Goal: Task Accomplishment & Management: Manage account settings

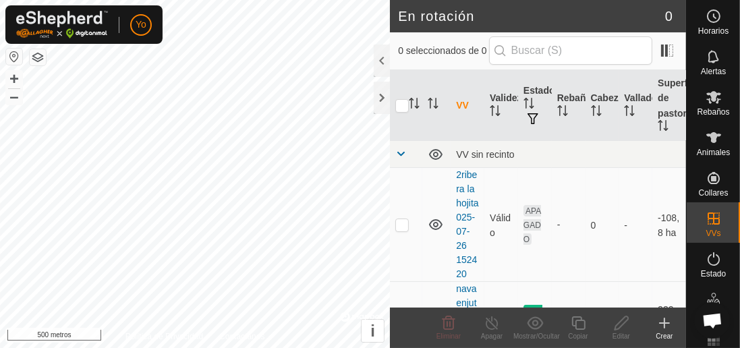
click at [378, 65] on div at bounding box center [382, 61] width 16 height 32
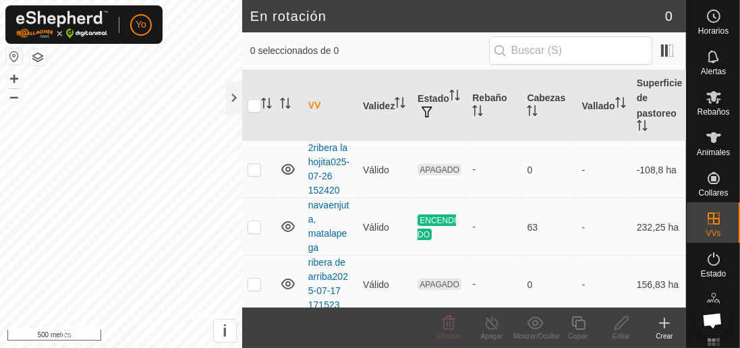
scroll to position [22, 0]
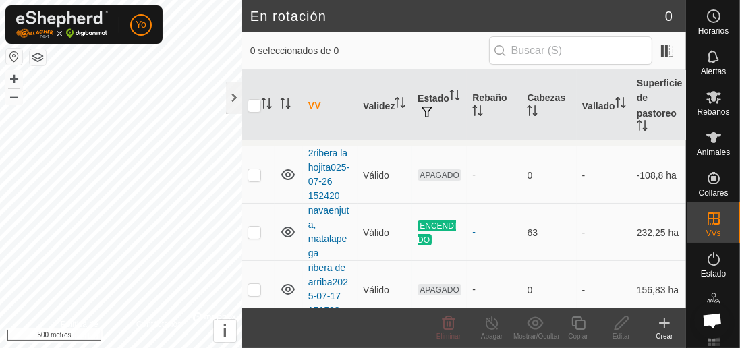
click at [535, 236] on font "63" at bounding box center [532, 232] width 11 height 11
click at [545, 114] on th "Cabezas" at bounding box center [548, 105] width 55 height 71
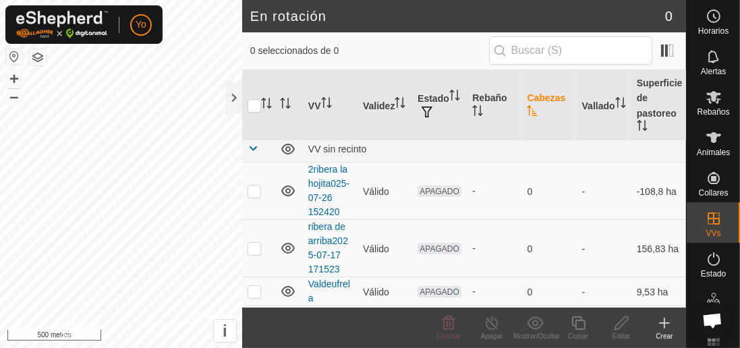
scroll to position [0, 0]
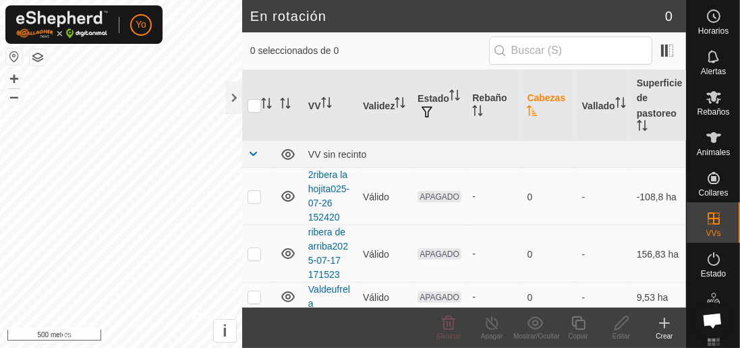
click at [499, 235] on td "-" at bounding box center [494, 253] width 55 height 57
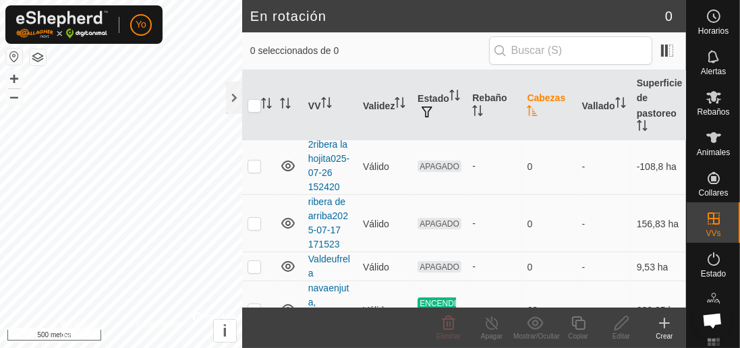
scroll to position [60, 0]
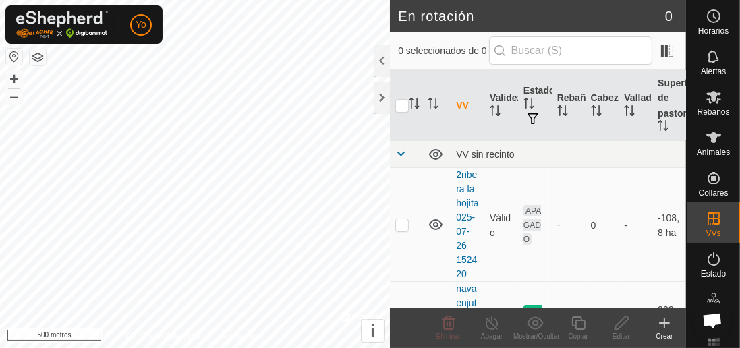
click at [727, 111] on font "Rebaños" at bounding box center [713, 111] width 32 height 9
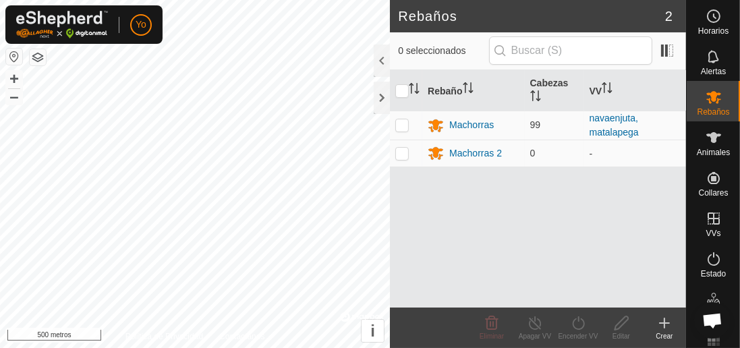
click at [401, 146] on td at bounding box center [406, 153] width 32 height 27
click at [488, 335] on font "Eliminar" at bounding box center [492, 336] width 24 height 7
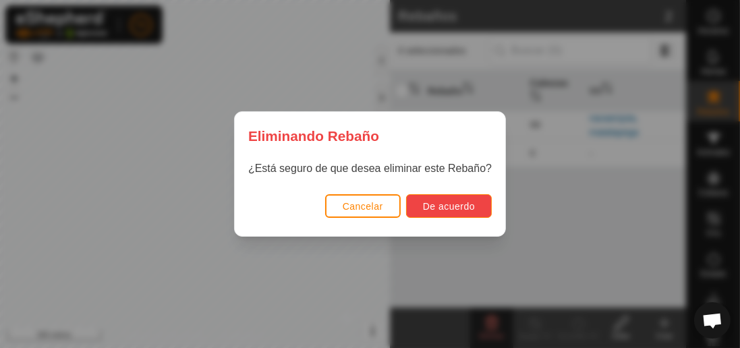
click at [451, 201] on font "De acuerdo" at bounding box center [449, 206] width 52 height 11
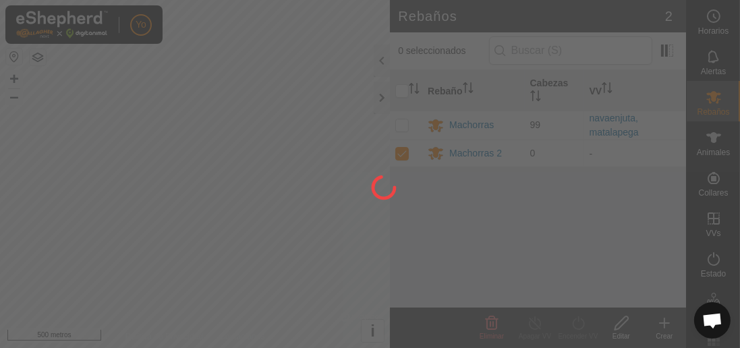
checkbox input "false"
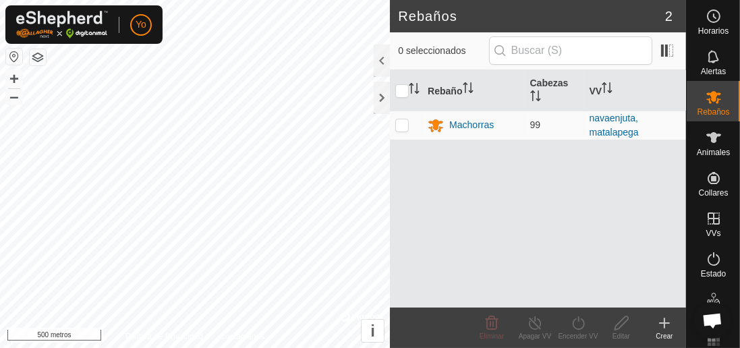
click at [387, 65] on div at bounding box center [382, 61] width 16 height 32
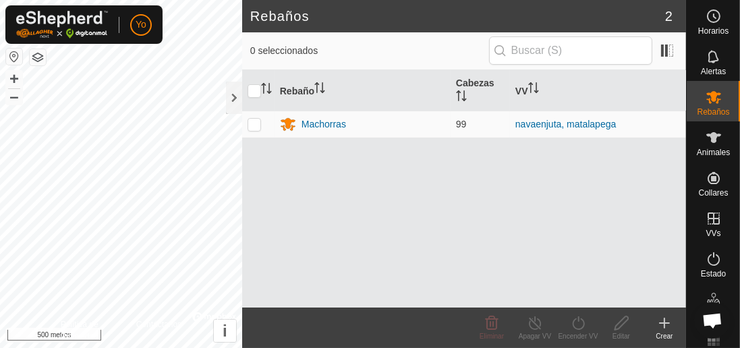
click at [260, 119] on p-checkbox at bounding box center [254, 124] width 13 height 11
checkbox input "true"
click at [482, 82] on font "Cabezas" at bounding box center [475, 83] width 38 height 11
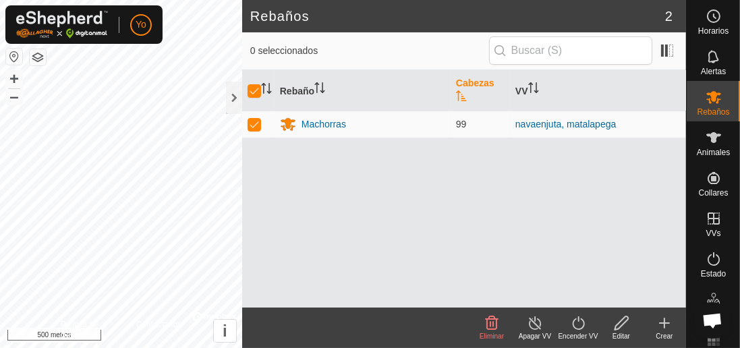
click at [259, 119] on td at bounding box center [258, 124] width 32 height 27
checkbox input "false"
click at [716, 148] on font "Animales" at bounding box center [713, 152] width 33 height 9
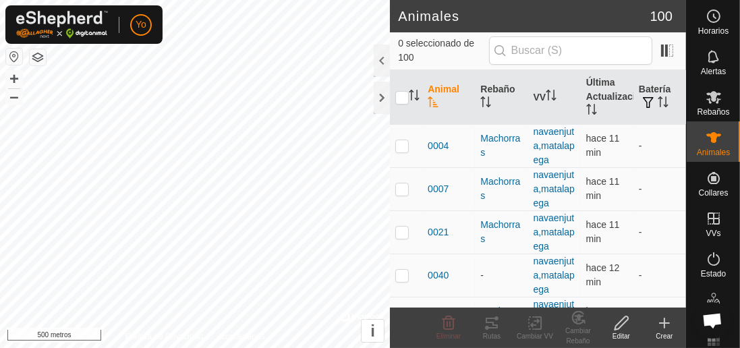
click at [382, 64] on div at bounding box center [382, 61] width 16 height 32
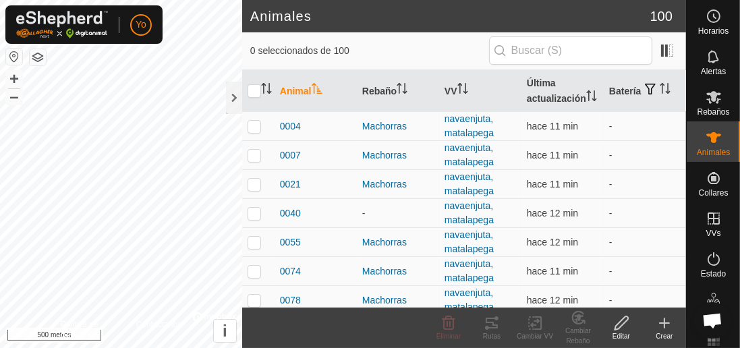
click at [257, 220] on td at bounding box center [258, 213] width 32 height 29
checkbox input "true"
click at [737, 33] on div "Horarios" at bounding box center [713, 20] width 53 height 40
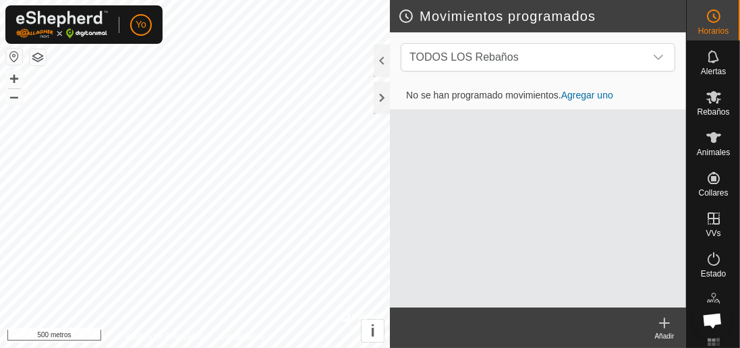
click at [378, 63] on div at bounding box center [382, 61] width 16 height 32
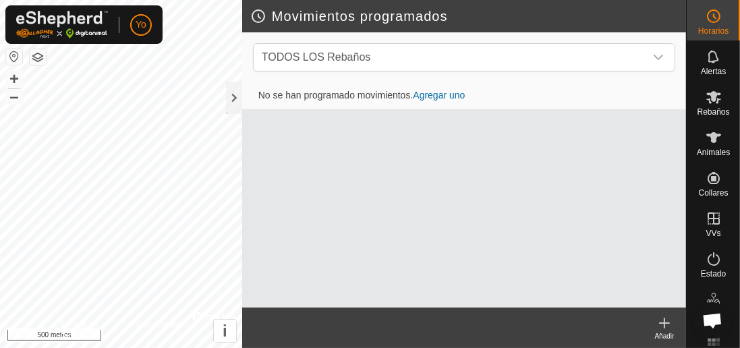
click at [737, 300] on div "Infra" at bounding box center [713, 303] width 53 height 40
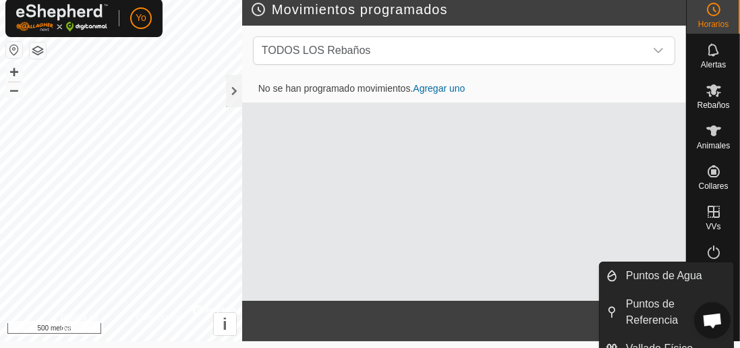
scroll to position [20, 0]
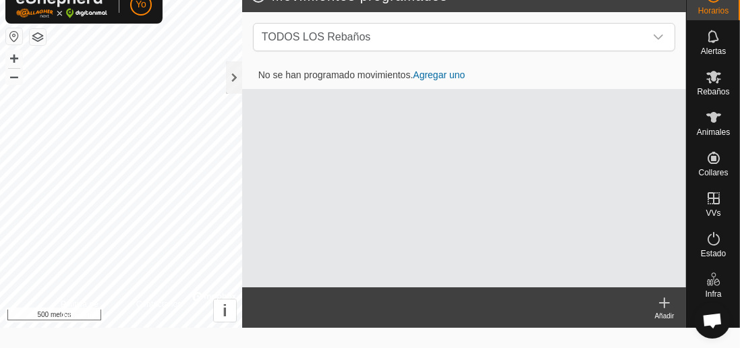
click at [708, 123] on icon at bounding box center [713, 117] width 15 height 11
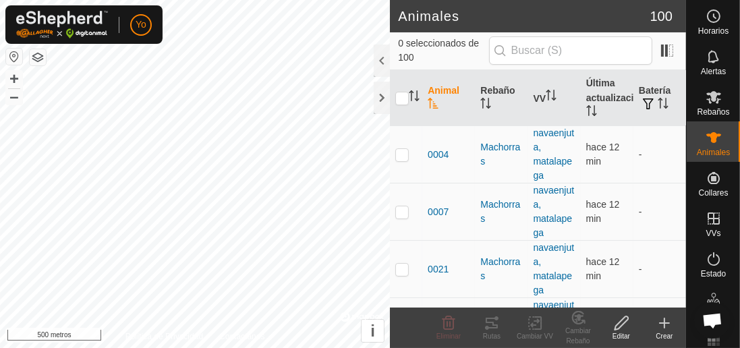
click at [376, 65] on div at bounding box center [382, 61] width 16 height 32
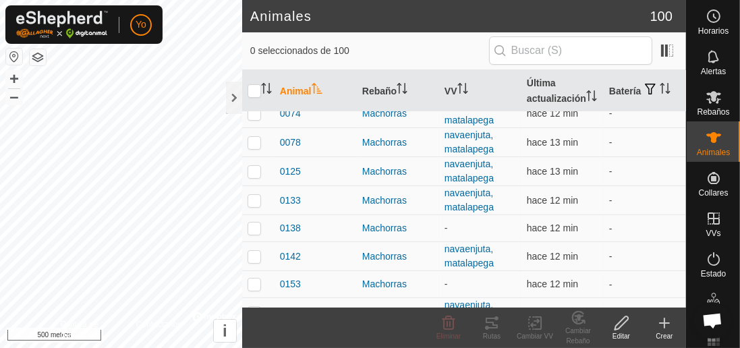
scroll to position [159, 0]
click at [256, 233] on td at bounding box center [258, 228] width 32 height 27
checkbox input "true"
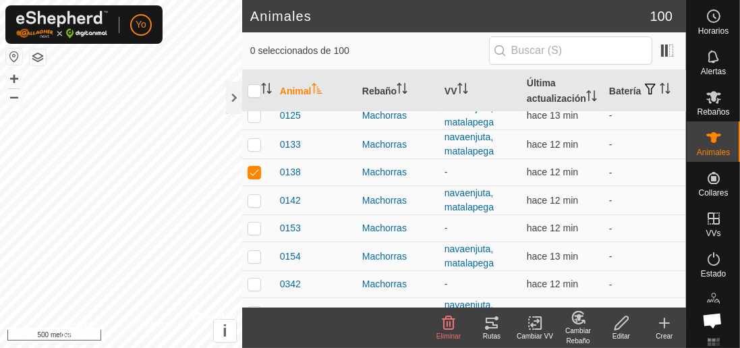
scroll to position [217, 0]
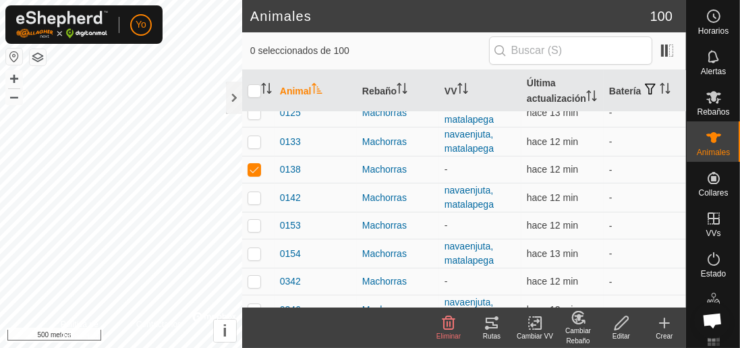
click at [258, 228] on td at bounding box center [258, 225] width 32 height 27
checkbox input "true"
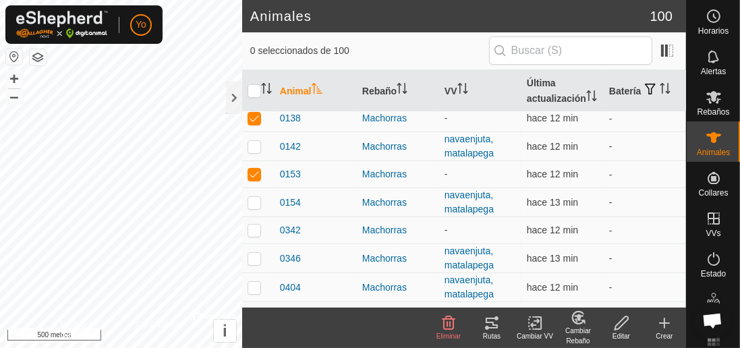
scroll to position [271, 0]
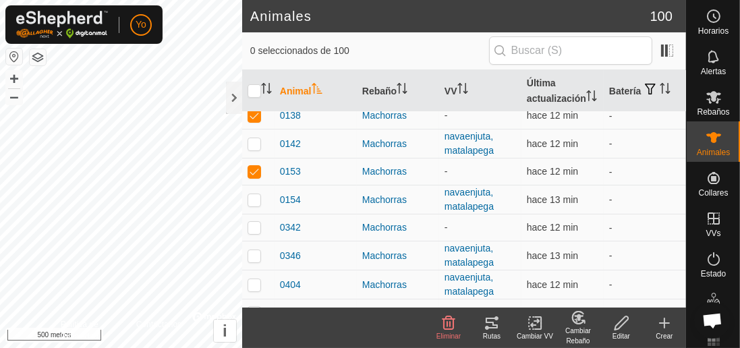
click at [261, 225] on td at bounding box center [258, 228] width 32 height 27
checkbox input "true"
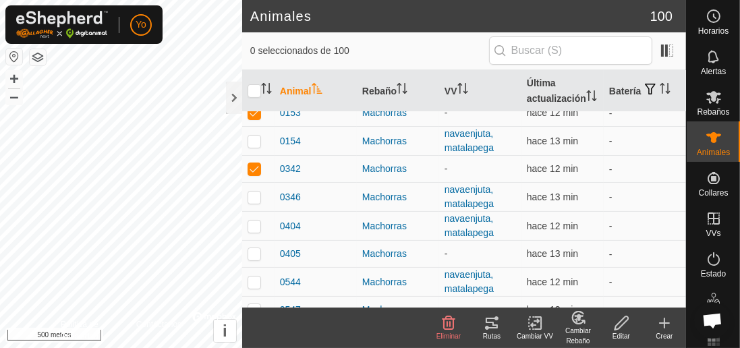
scroll to position [353, 0]
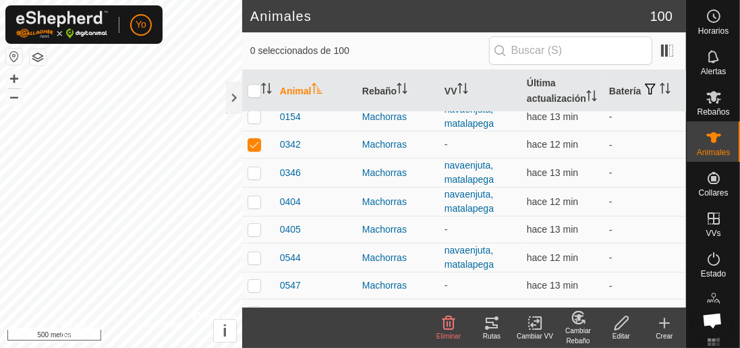
click at [254, 235] on td at bounding box center [258, 230] width 32 height 27
checkbox input "true"
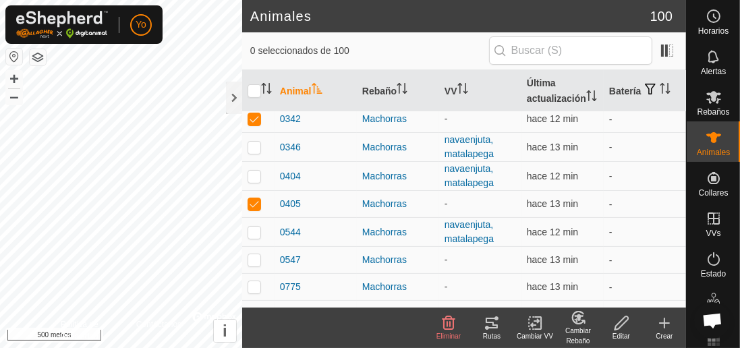
scroll to position [408, 0]
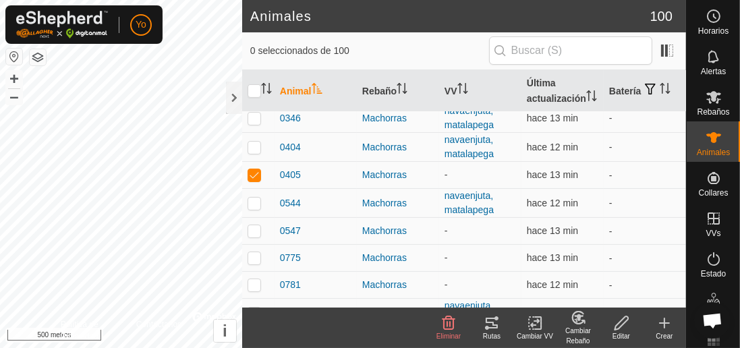
click at [257, 233] on td at bounding box center [258, 231] width 32 height 27
checkbox input "true"
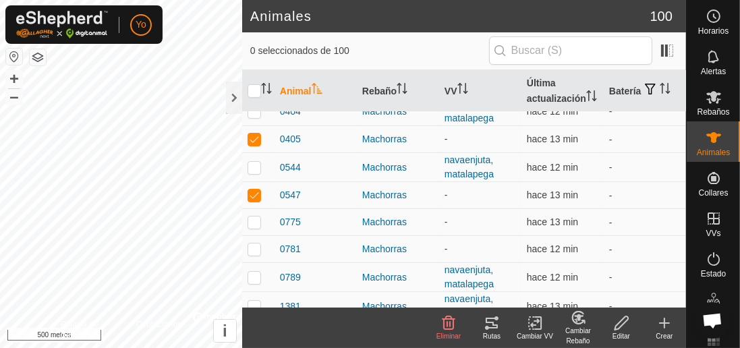
click at [260, 226] on td at bounding box center [258, 222] width 32 height 27
checkbox input "true"
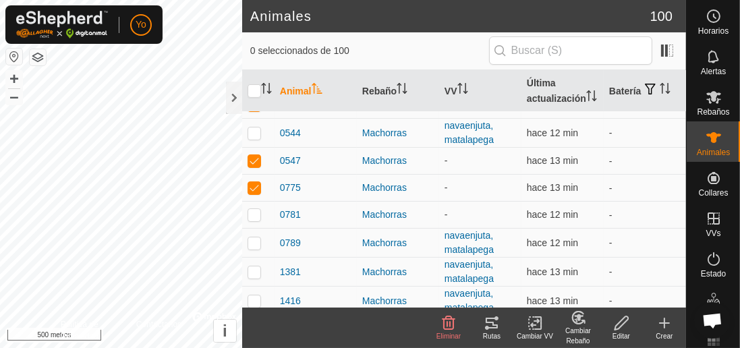
click at [260, 215] on p-checkbox at bounding box center [254, 214] width 13 height 11
checkbox input "true"
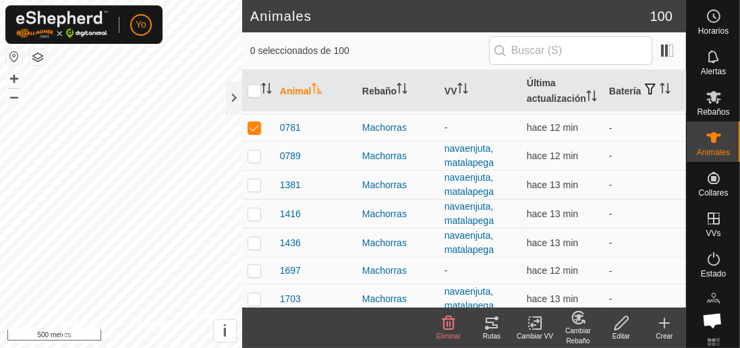
scroll to position [584, 0]
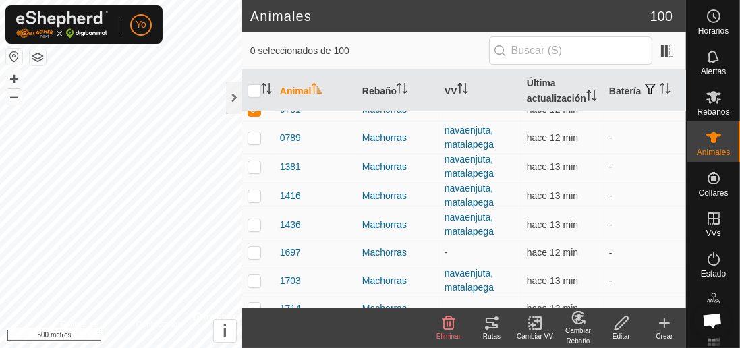
click at [254, 252] on td at bounding box center [258, 252] width 32 height 27
checkbox input "true"
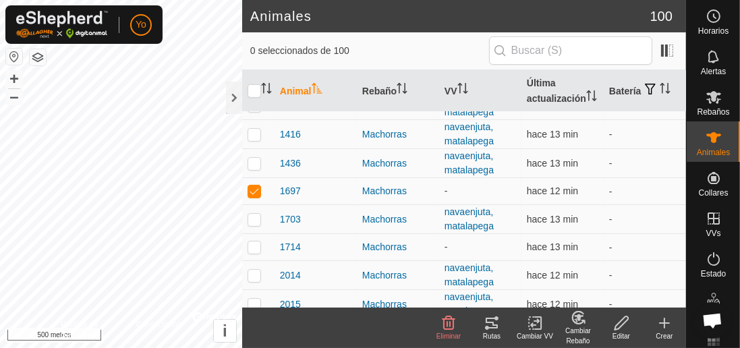
scroll to position [661, 0]
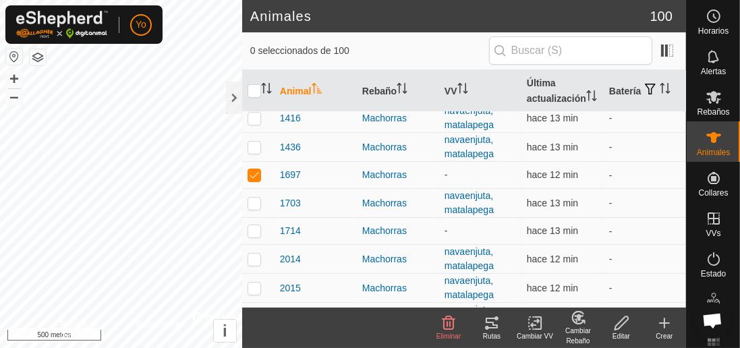
click at [254, 223] on td at bounding box center [258, 231] width 32 height 27
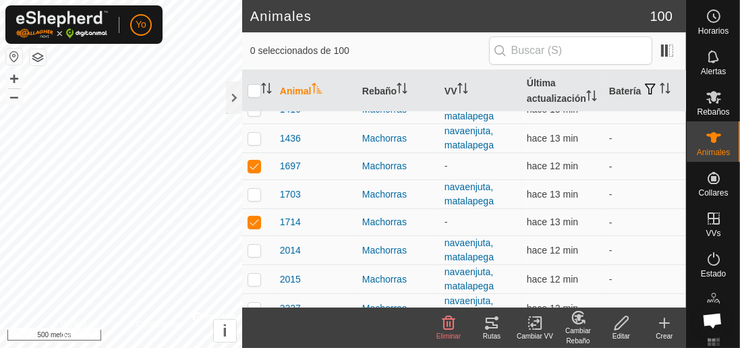
checkbox input "true"
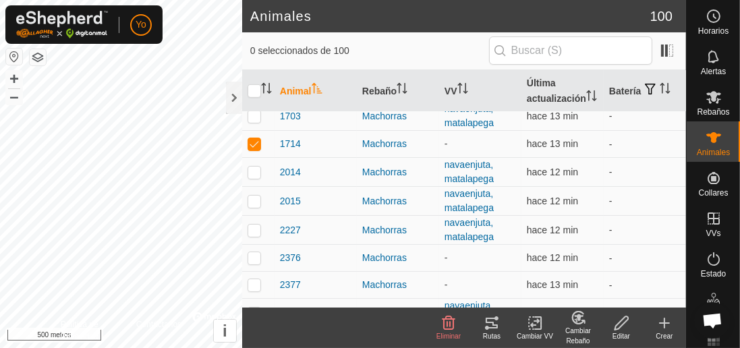
scroll to position [750, 0]
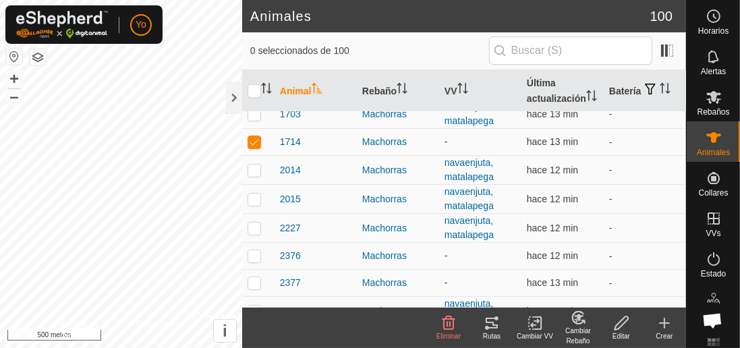
click at [259, 254] on p-tablecheckbox at bounding box center [254, 255] width 13 height 11
checkbox input "true"
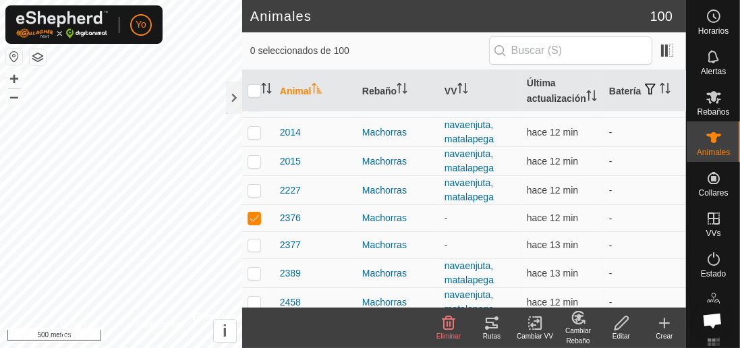
scroll to position [789, 0]
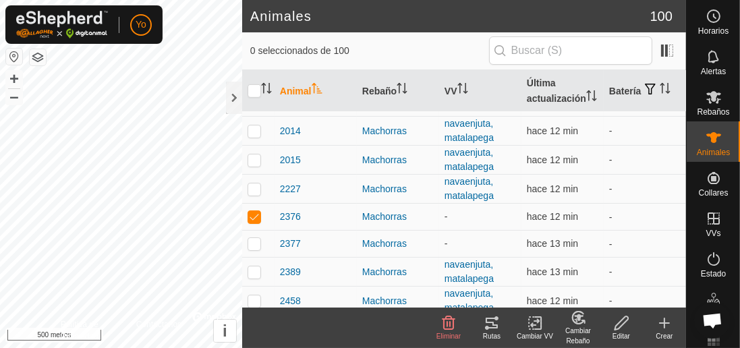
click at [259, 243] on p-tablecheckbox at bounding box center [254, 243] width 13 height 11
checkbox input "true"
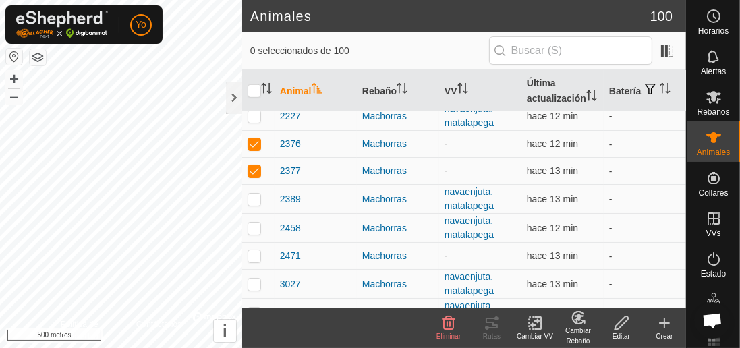
scroll to position [866, 0]
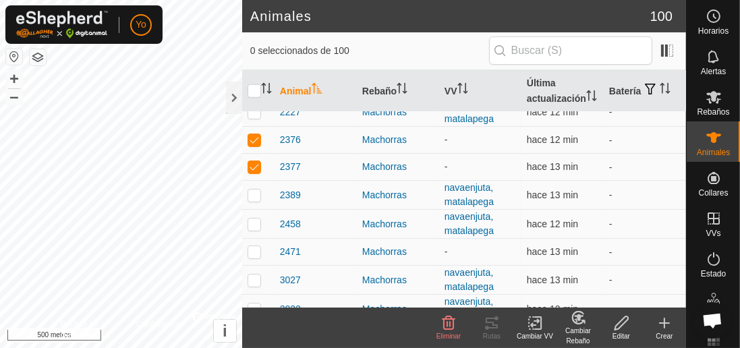
click at [254, 247] on p-checkbox at bounding box center [254, 251] width 13 height 11
checkbox input "true"
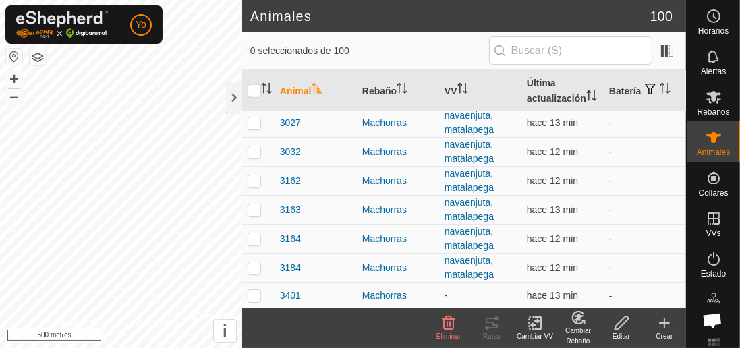
scroll to position [1024, 0]
click at [261, 287] on td at bounding box center [258, 295] width 32 height 27
checkbox input "true"
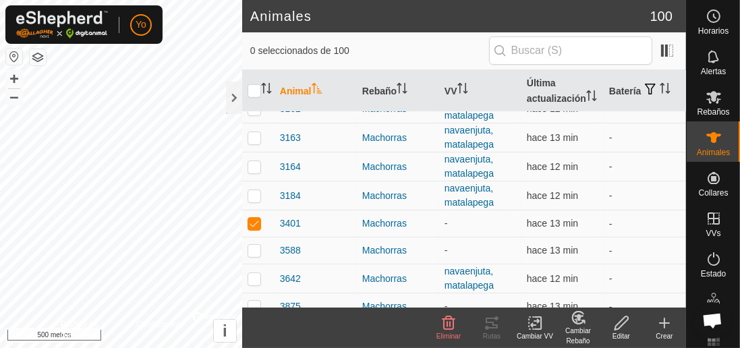
scroll to position [1096, 0]
click at [252, 244] on p-checkbox at bounding box center [254, 249] width 13 height 11
checkbox input "true"
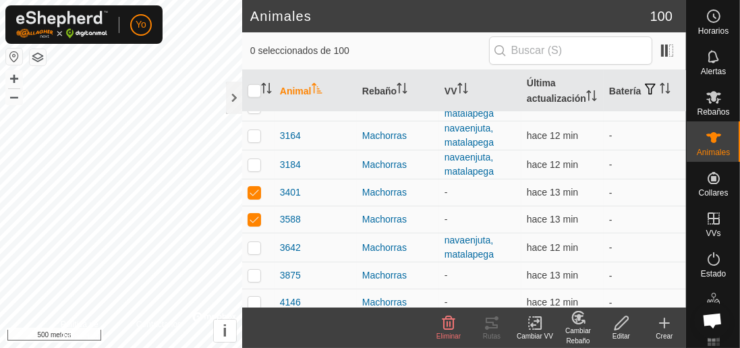
scroll to position [1144, 0]
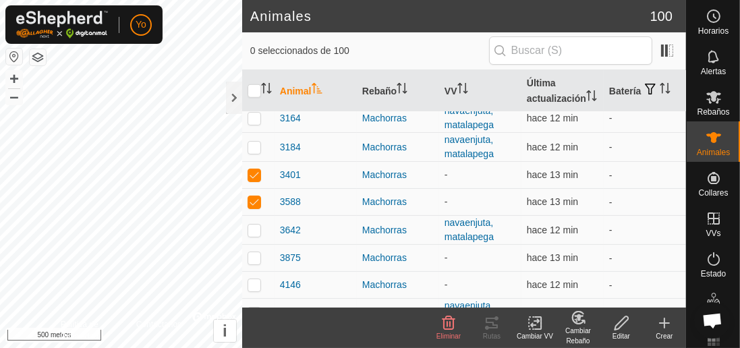
click at [683, 337] on div "Crear" at bounding box center [664, 336] width 43 height 10
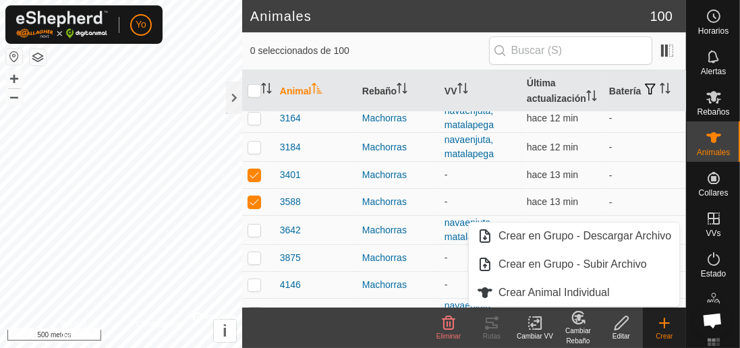
click at [262, 252] on td at bounding box center [258, 258] width 32 height 27
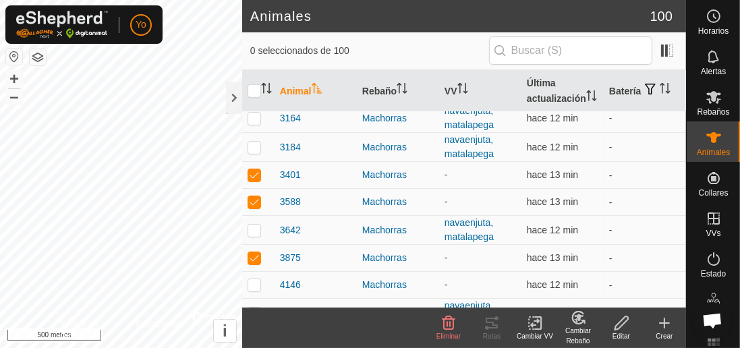
checkbox input "true"
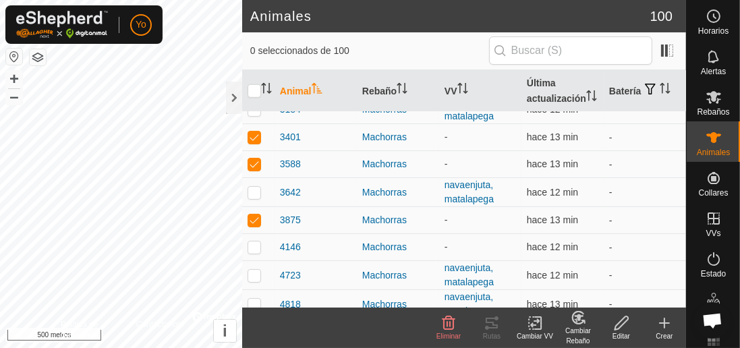
click at [264, 239] on td at bounding box center [258, 247] width 32 height 27
checkbox input "true"
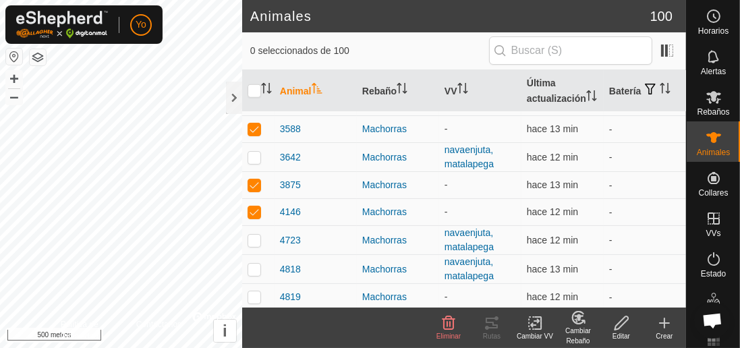
scroll to position [1251, 0]
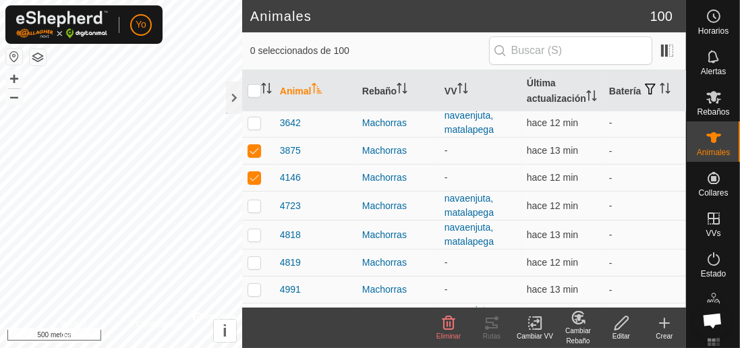
click at [257, 257] on p-checkbox at bounding box center [254, 262] width 13 height 11
checkbox input "true"
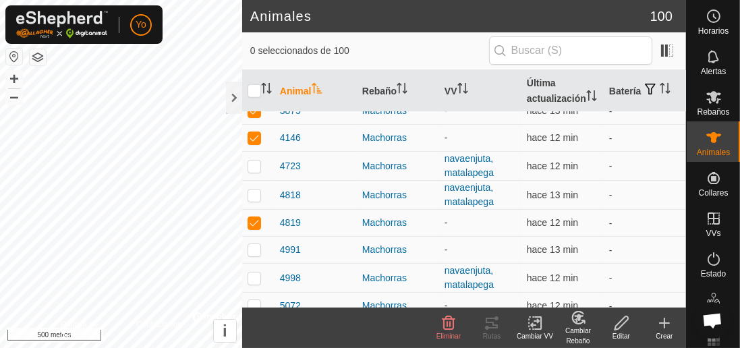
scroll to position [1292, 0]
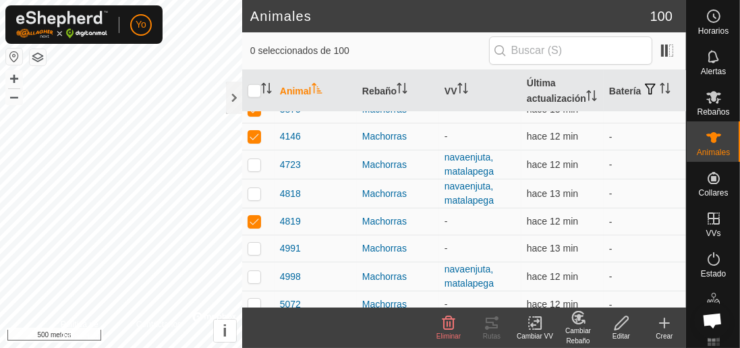
click at [262, 240] on td at bounding box center [258, 248] width 32 height 27
checkbox input "true"
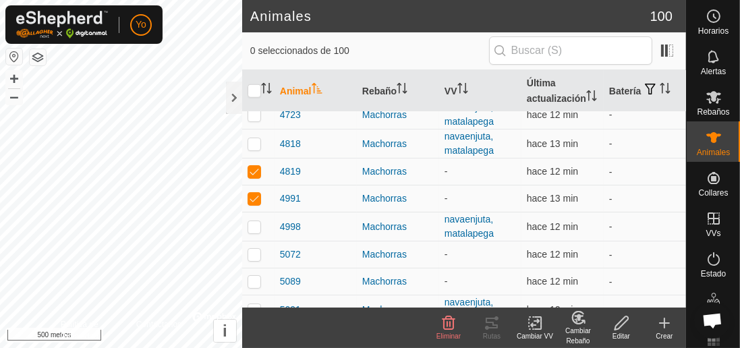
scroll to position [1343, 0]
click at [260, 248] on p-checkbox at bounding box center [254, 253] width 13 height 11
checkbox input "true"
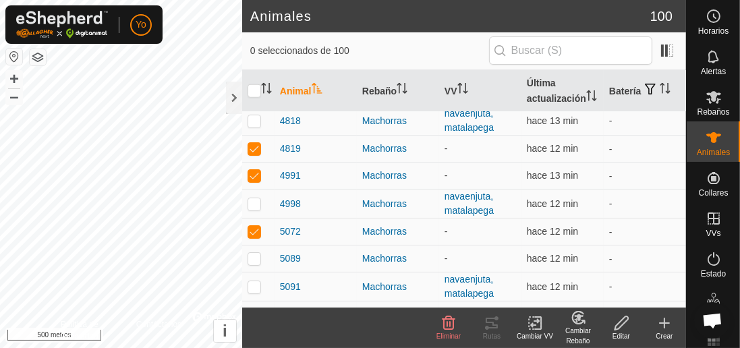
scroll to position [1379, 0]
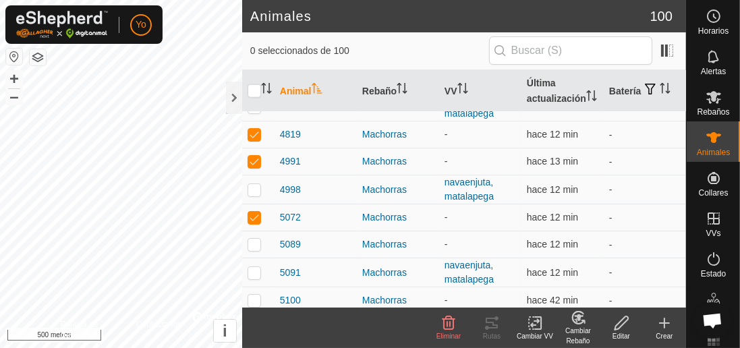
click at [259, 241] on td at bounding box center [258, 244] width 32 height 27
checkbox input "true"
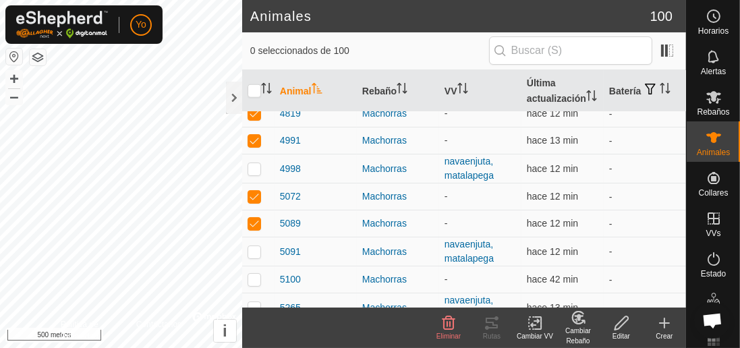
scroll to position [1425, 0]
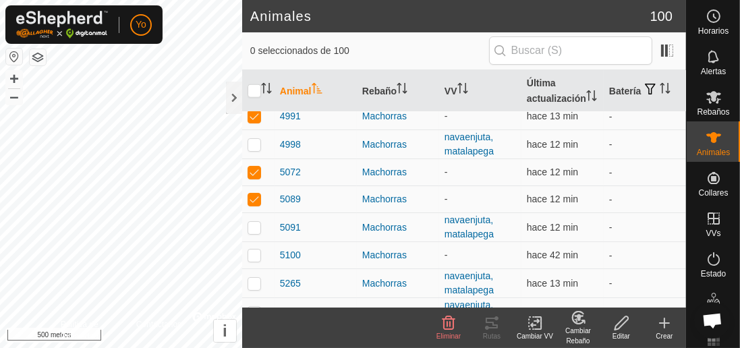
click at [258, 252] on td at bounding box center [258, 255] width 32 height 27
checkbox input "true"
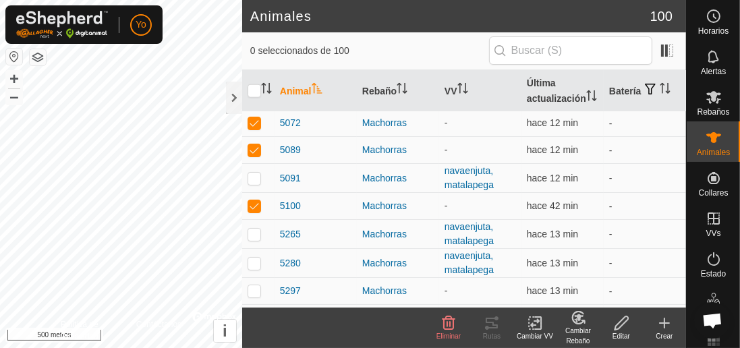
scroll to position [1488, 0]
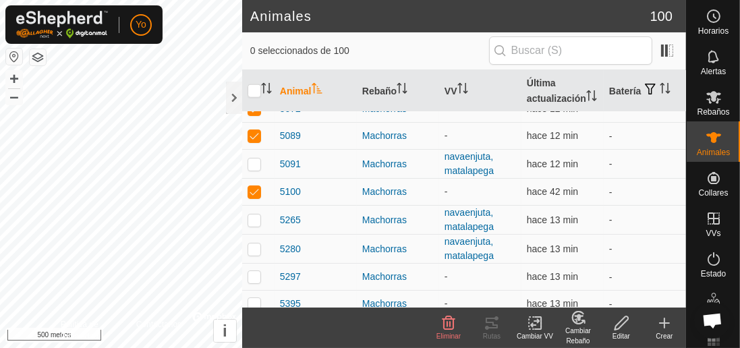
click at [256, 271] on p-checkbox at bounding box center [254, 276] width 13 height 11
checkbox input "true"
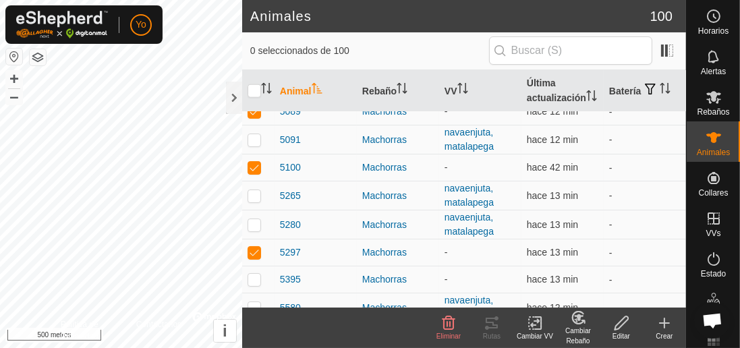
scroll to position [1531, 0]
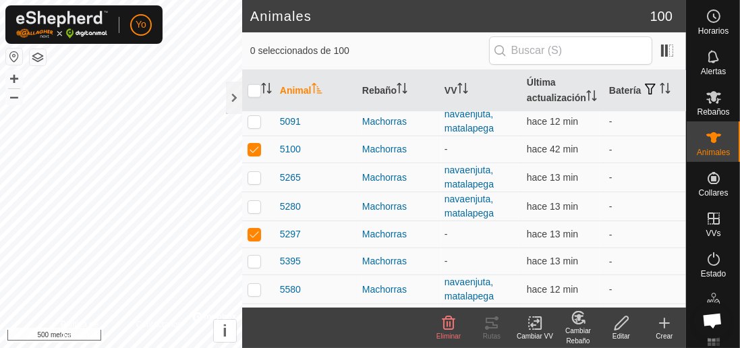
click at [691, 346] on div "Mapa de calor" at bounding box center [713, 348] width 53 height 49
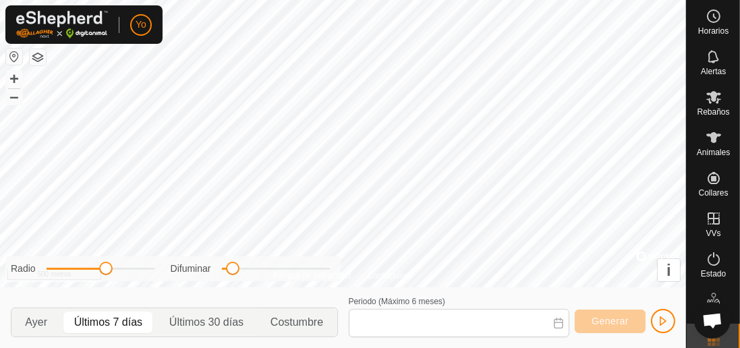
type input "26 Aug, 2025 - 01 Sep, 2025"
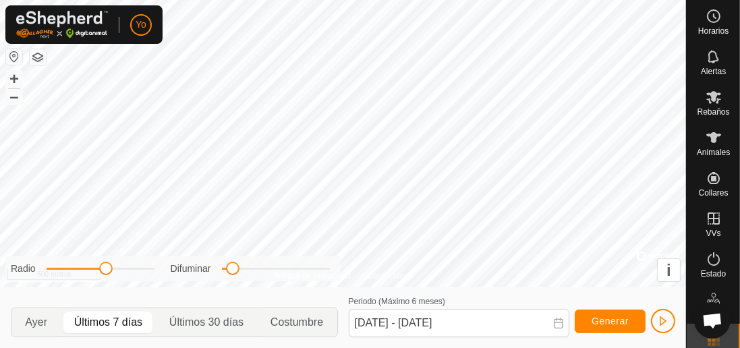
click at [710, 138] on icon at bounding box center [714, 138] width 16 height 16
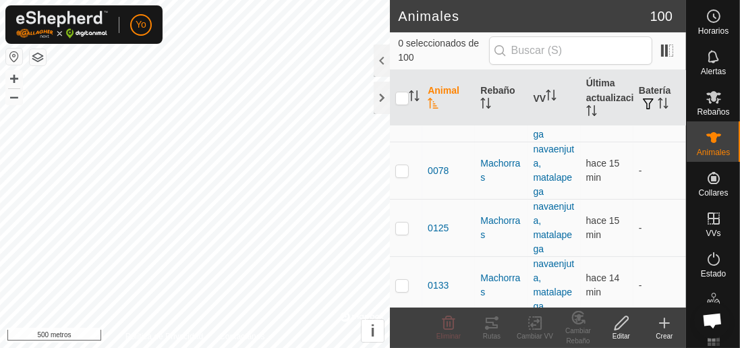
scroll to position [330, 0]
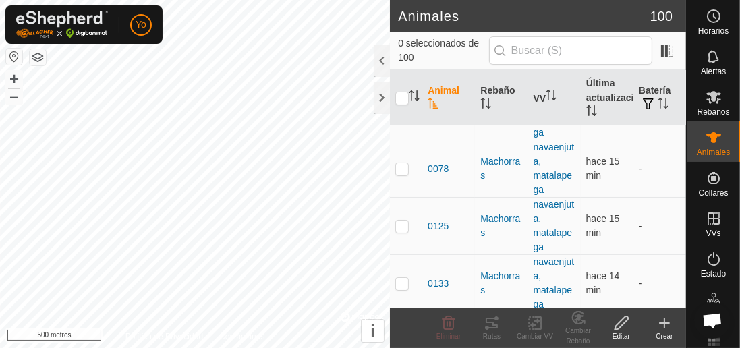
click at [724, 271] on font "Estado" at bounding box center [713, 273] width 25 height 9
click at [378, 63] on div at bounding box center [382, 61] width 16 height 32
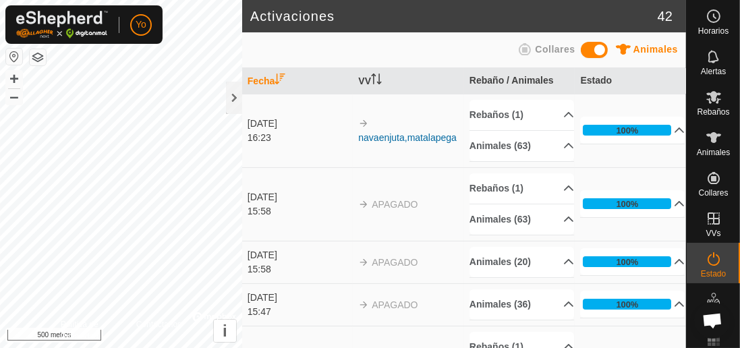
click at [353, 69] on th "Fecha" at bounding box center [297, 81] width 111 height 26
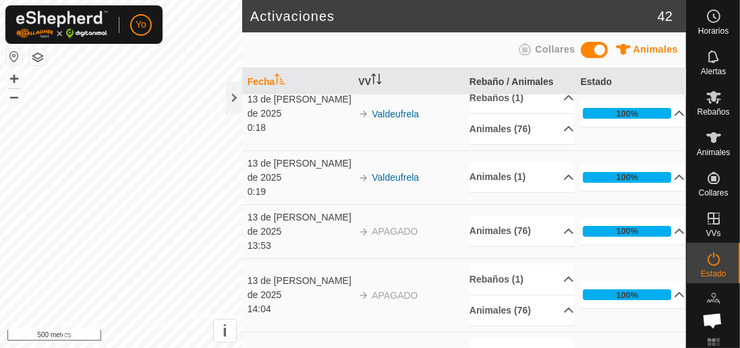
scroll to position [370, 0]
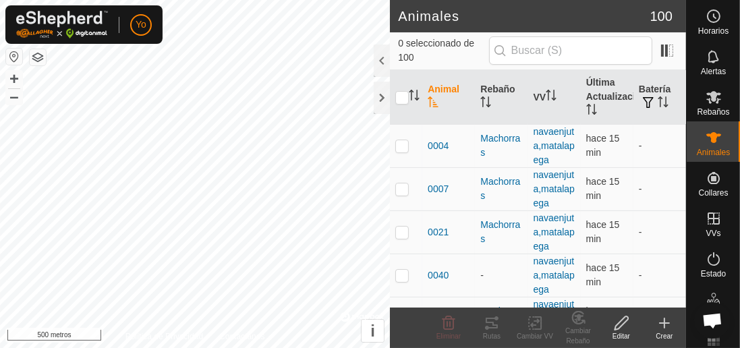
click at [378, 60] on div at bounding box center [382, 61] width 16 height 32
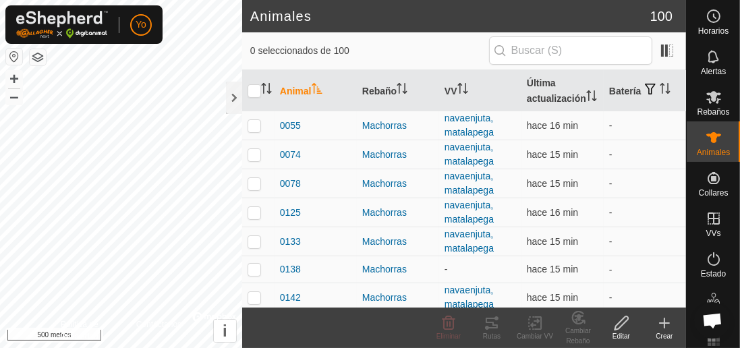
scroll to position [120, 0]
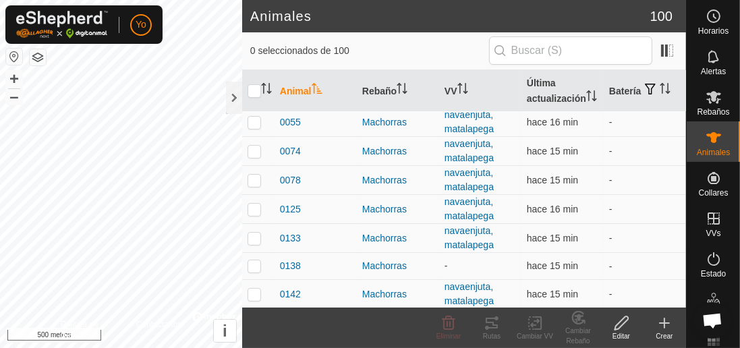
click at [253, 270] on td at bounding box center [258, 266] width 32 height 27
checkbox input "true"
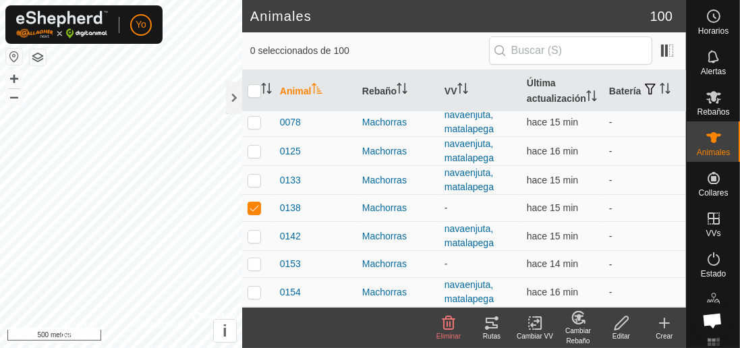
scroll to position [179, 0]
click at [645, 343] on div "Crear" at bounding box center [664, 328] width 43 height 40
click at [260, 264] on p-checkbox at bounding box center [254, 263] width 13 height 11
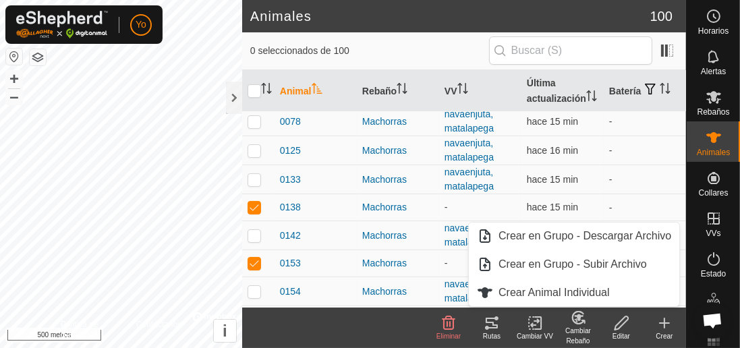
checkbox input "true"
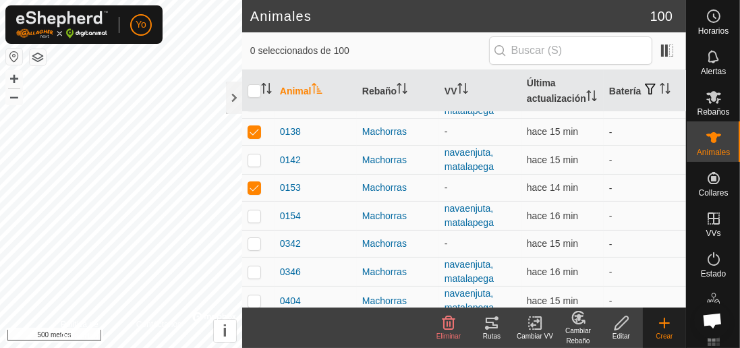
scroll to position [260, 0]
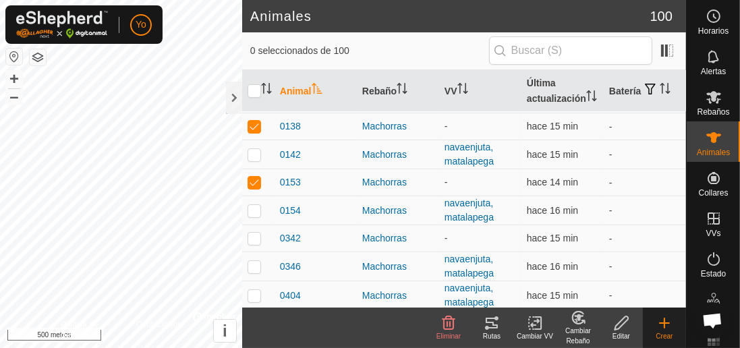
click at [252, 241] on td at bounding box center [258, 238] width 32 height 27
checkbox input "true"
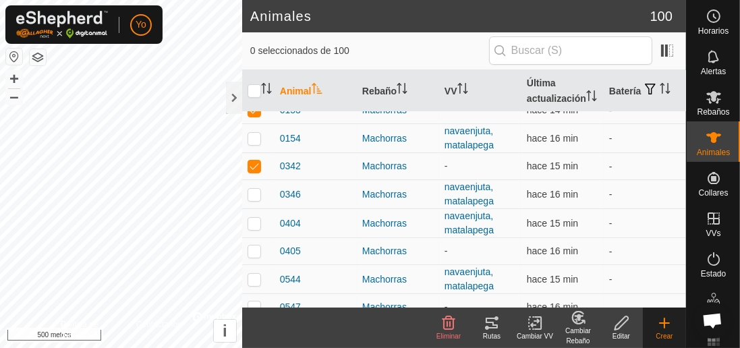
scroll to position [339, 0]
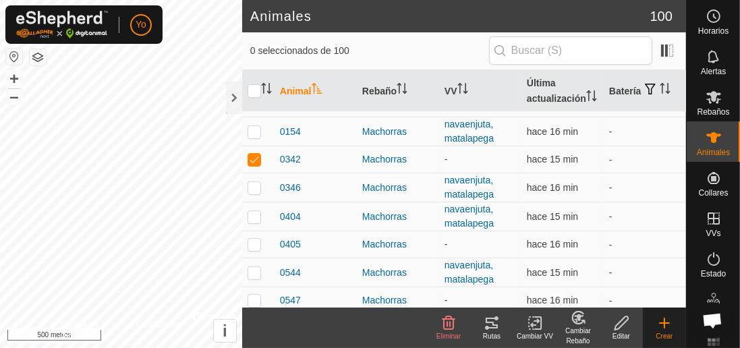
click at [253, 239] on p-checkbox at bounding box center [254, 244] width 13 height 11
checkbox input "true"
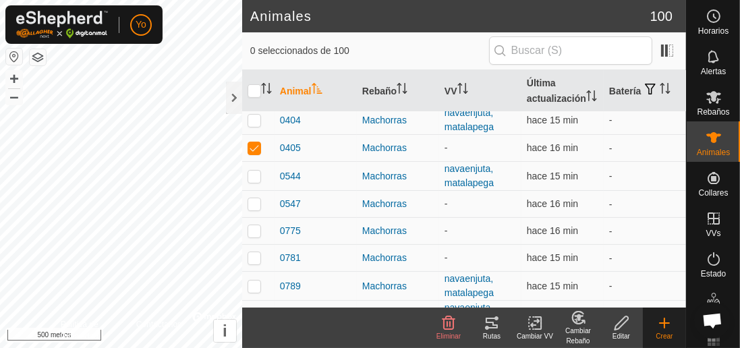
click at [653, 315] on create-svg-icon at bounding box center [664, 323] width 43 height 16
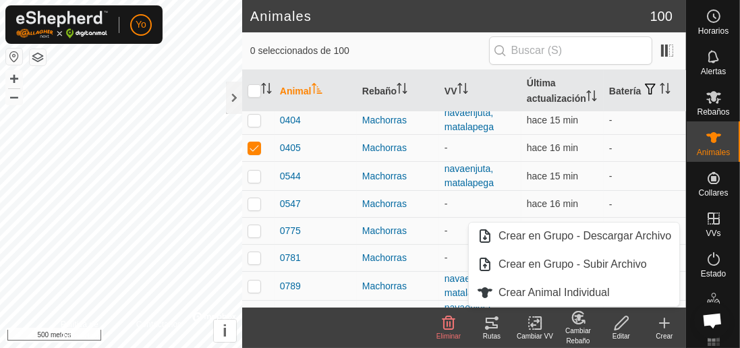
click at [257, 198] on p-checkbox at bounding box center [254, 203] width 13 height 11
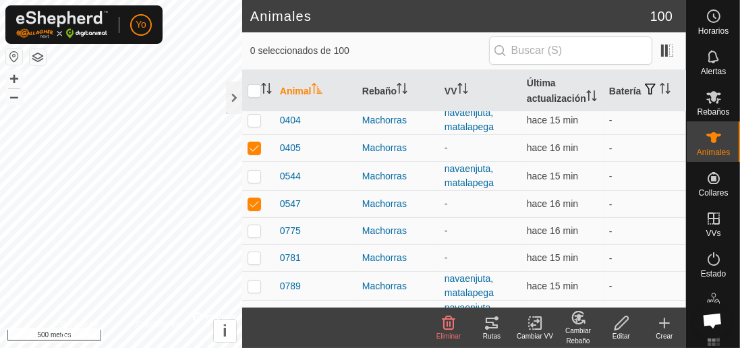
checkbox input "true"
click at [260, 232] on p-tablecheckbox at bounding box center [254, 230] width 13 height 11
checkbox input "true"
click at [257, 256] on p-checkbox at bounding box center [254, 257] width 13 height 11
checkbox input "true"
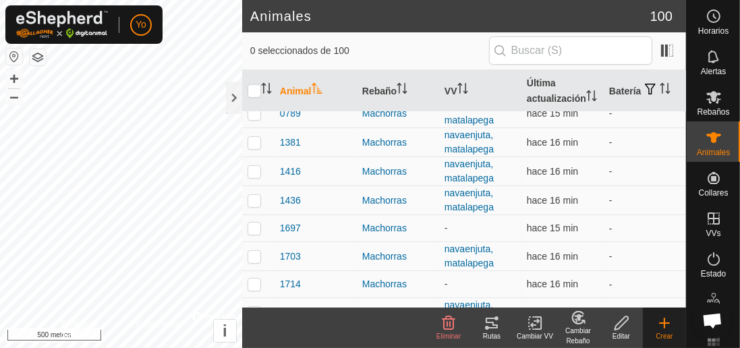
scroll to position [617, 0]
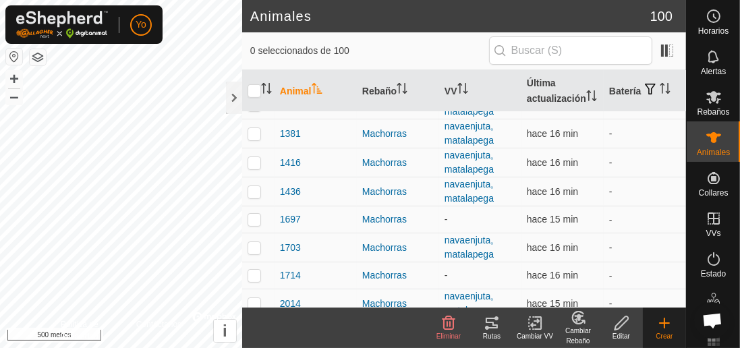
click at [253, 219] on p-checkbox at bounding box center [254, 219] width 13 height 11
checkbox input "true"
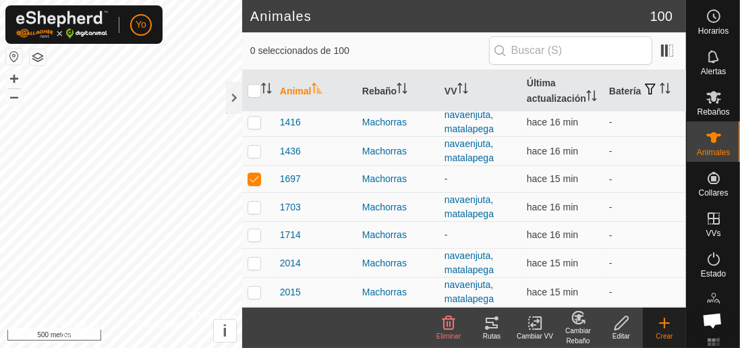
scroll to position [660, 0]
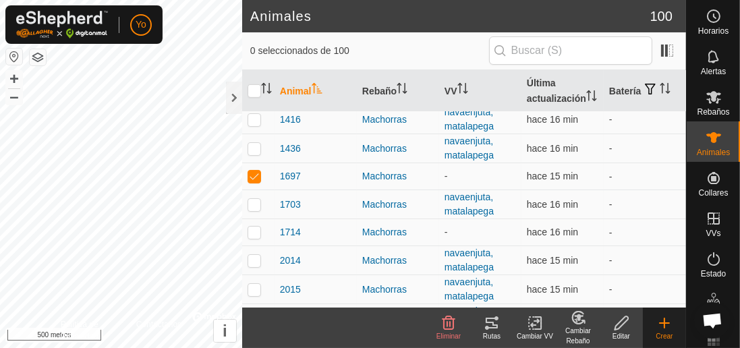
click at [254, 227] on p-checkbox at bounding box center [254, 232] width 13 height 11
checkbox input "true"
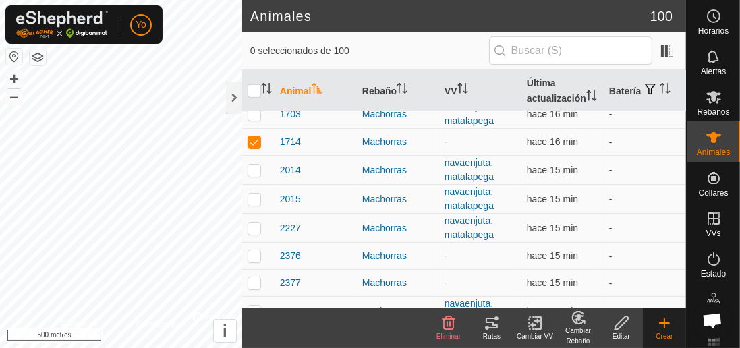
scroll to position [768, 0]
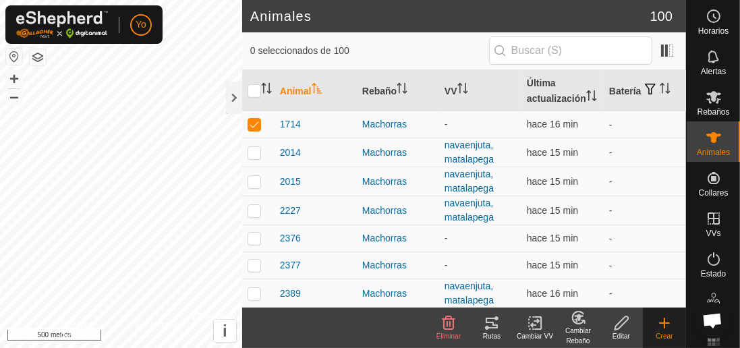
click at [251, 236] on p-checkbox at bounding box center [254, 238] width 13 height 11
checkbox input "true"
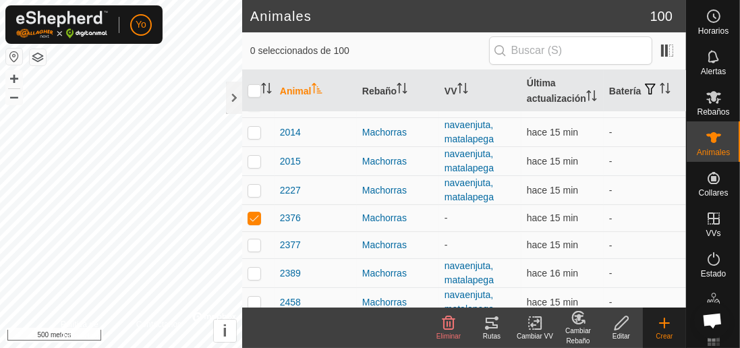
scroll to position [797, 0]
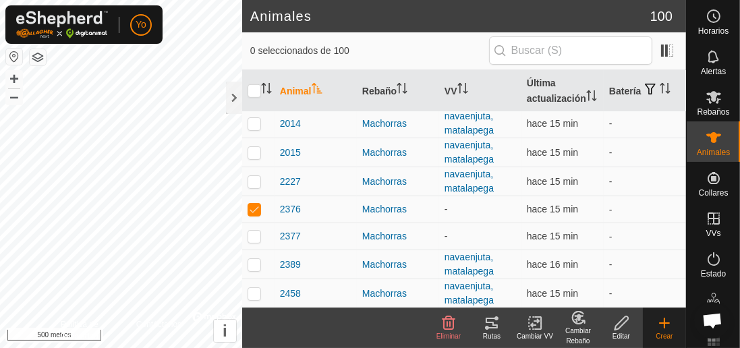
click at [257, 235] on p-tablecheckbox at bounding box center [254, 236] width 13 height 11
checkbox input "true"
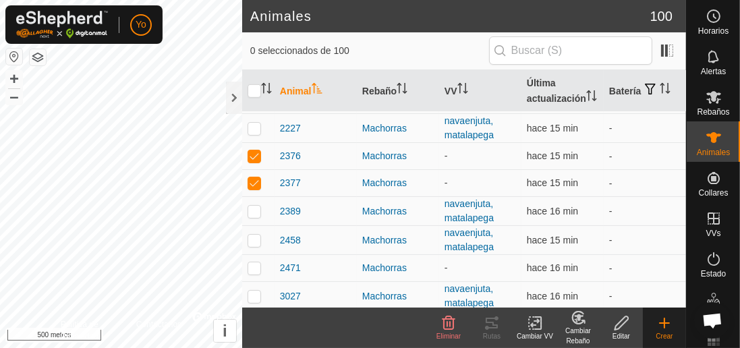
scroll to position [864, 0]
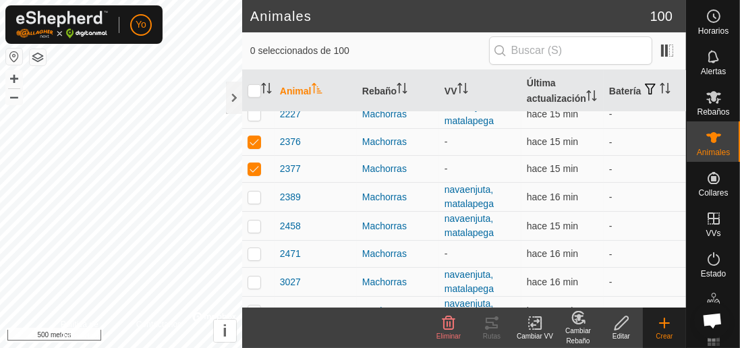
click at [250, 252] on p-tablecheckbox at bounding box center [254, 253] width 13 height 11
checkbox input "true"
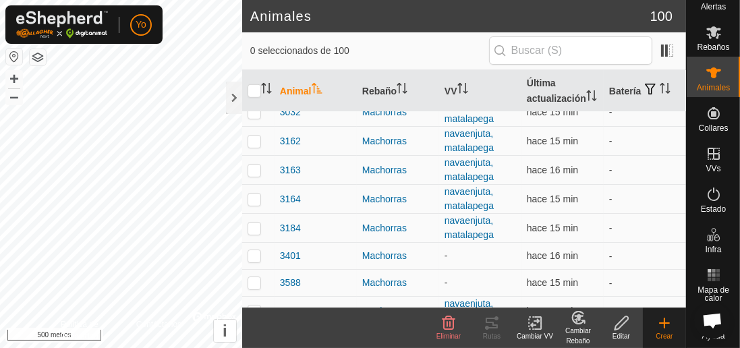
scroll to position [1064, 0]
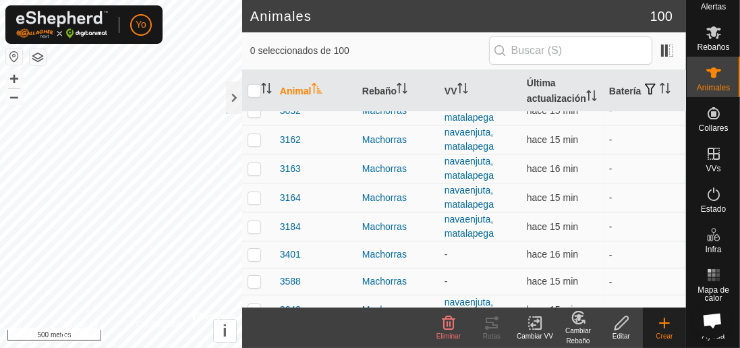
click at [249, 251] on p-tablecheckbox at bounding box center [254, 254] width 13 height 11
checkbox input "true"
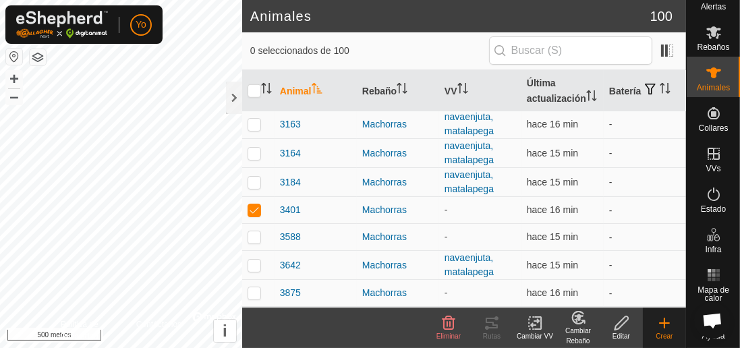
scroll to position [1110, 0]
click at [259, 232] on p-checkbox at bounding box center [254, 236] width 13 height 11
checkbox input "true"
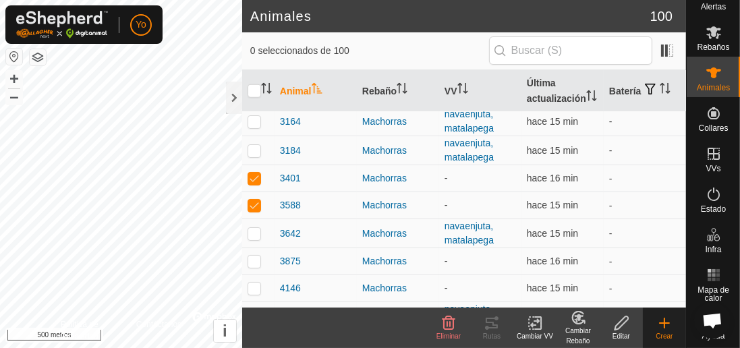
scroll to position [1141, 0]
click at [248, 255] on p-checkbox at bounding box center [254, 260] width 13 height 11
checkbox input "true"
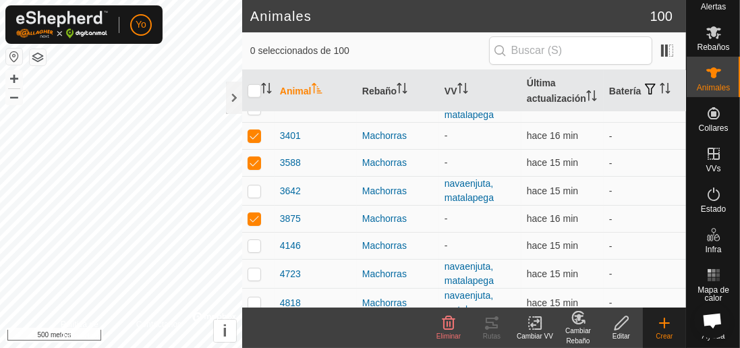
scroll to position [1183, 0]
click at [248, 244] on td at bounding box center [258, 246] width 32 height 27
checkbox input "true"
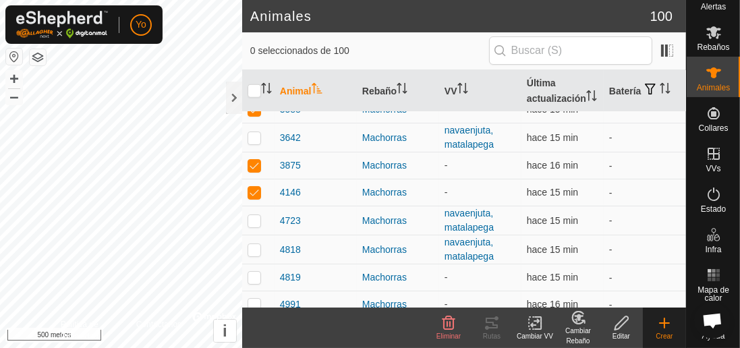
scroll to position [1249, 0]
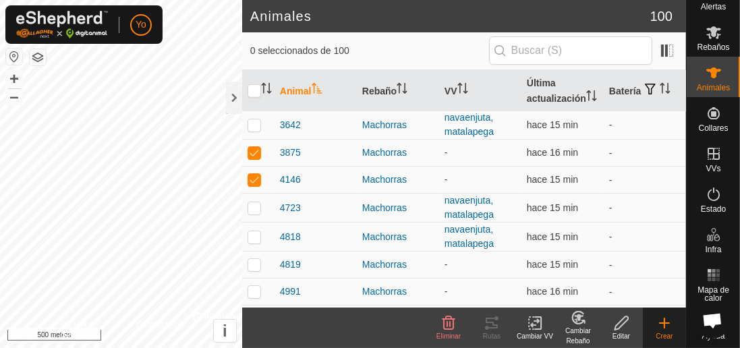
click at [254, 260] on td at bounding box center [258, 265] width 32 height 27
checkbox input "true"
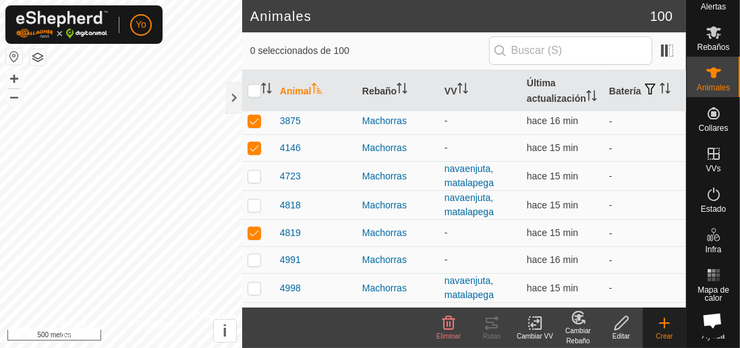
scroll to position [1282, 0]
click at [255, 254] on p-checkbox at bounding box center [254, 259] width 13 height 11
checkbox input "true"
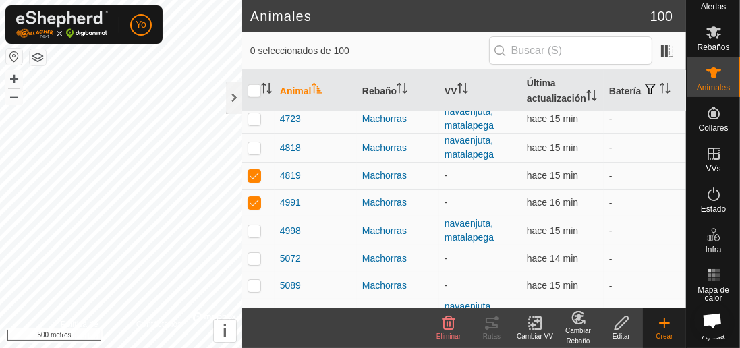
scroll to position [1342, 0]
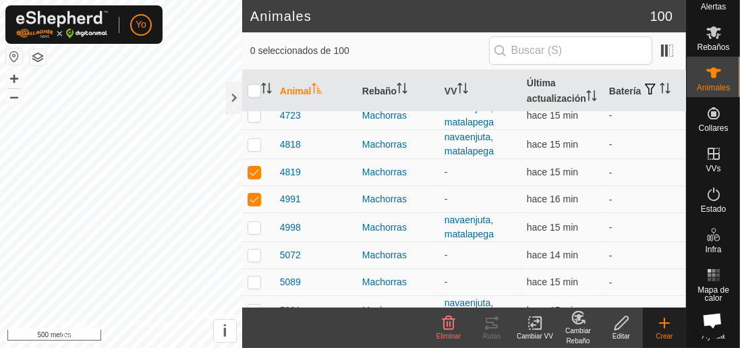
click at [251, 250] on p-checkbox at bounding box center [254, 255] width 13 height 11
checkbox input "true"
click at [254, 277] on p-checkbox at bounding box center [254, 282] width 13 height 11
checkbox input "true"
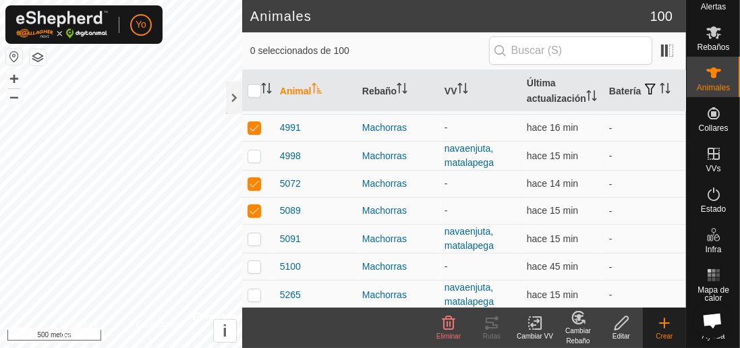
scroll to position [1421, 0]
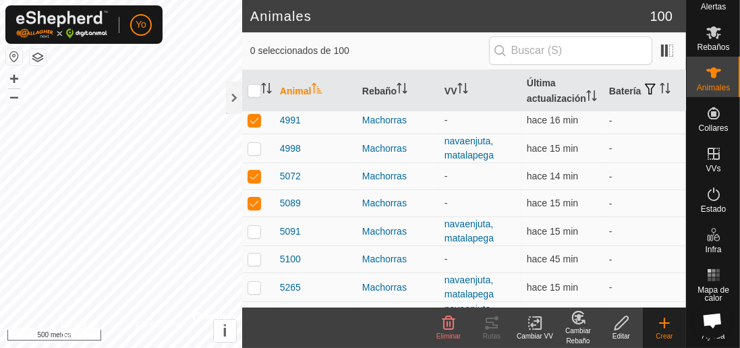
click at [256, 254] on p-checkbox at bounding box center [254, 259] width 13 height 11
checkbox input "true"
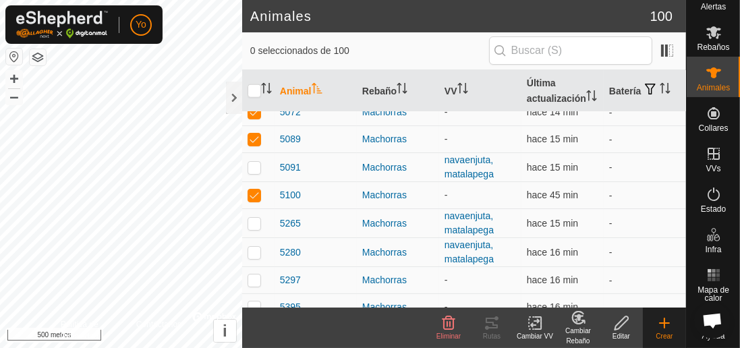
scroll to position [1491, 0]
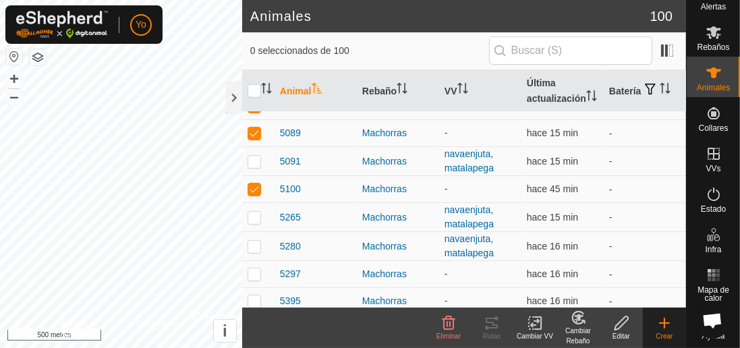
click at [248, 268] on p-checkbox at bounding box center [254, 273] width 13 height 11
checkbox input "true"
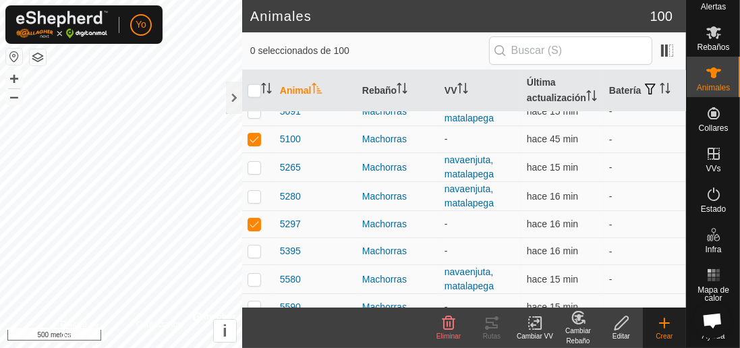
scroll to position [1541, 0]
click at [259, 245] on p-checkbox at bounding box center [254, 250] width 13 height 11
checkbox input "true"
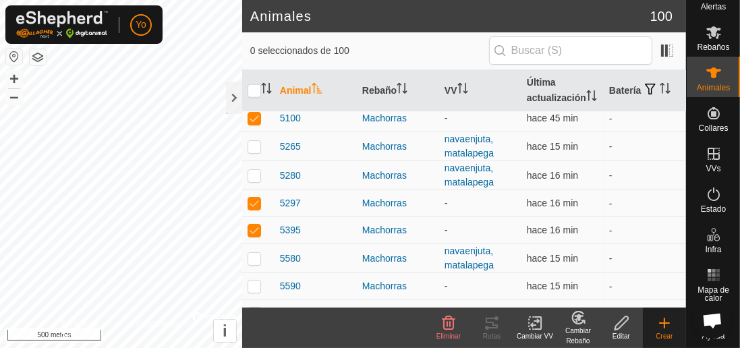
scroll to position [1570, 0]
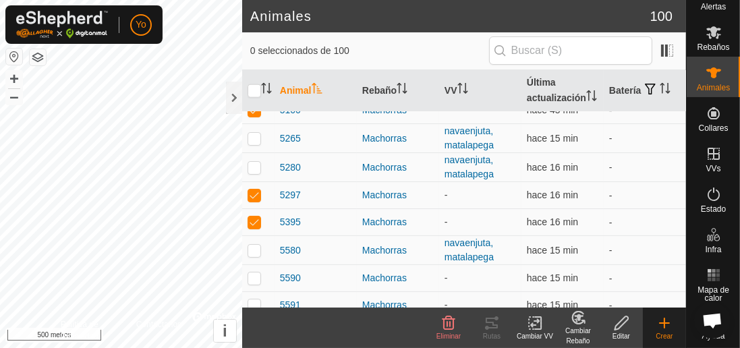
click at [251, 273] on td at bounding box center [258, 278] width 32 height 27
checkbox input "true"
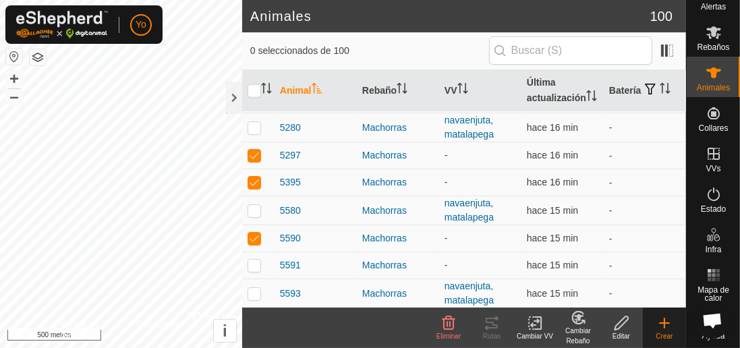
scroll to position [1615, 0]
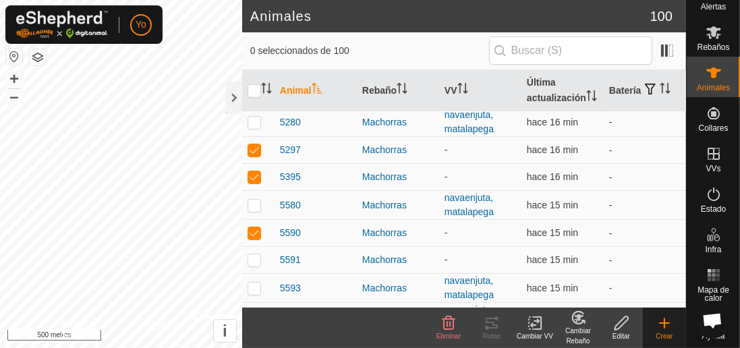
click at [256, 254] on p-tablecheckbox at bounding box center [254, 259] width 13 height 11
checkbox input "true"
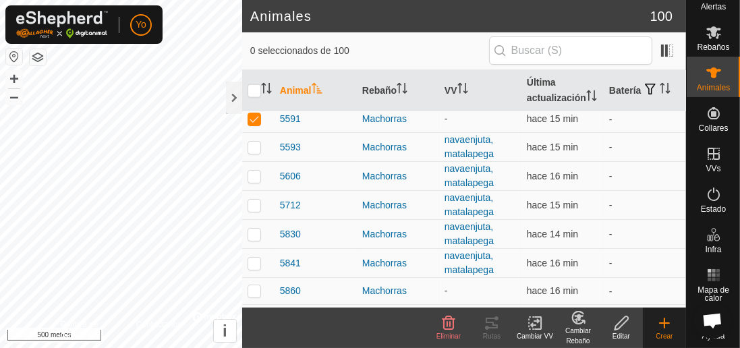
scroll to position [1757, 0]
click at [250, 285] on p-checkbox at bounding box center [254, 290] width 13 height 11
checkbox input "true"
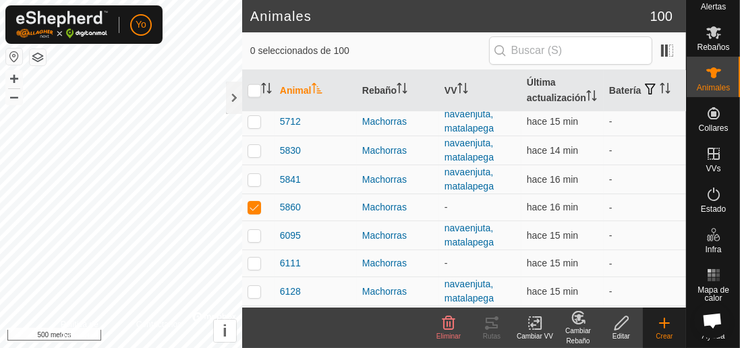
scroll to position [1851, 0]
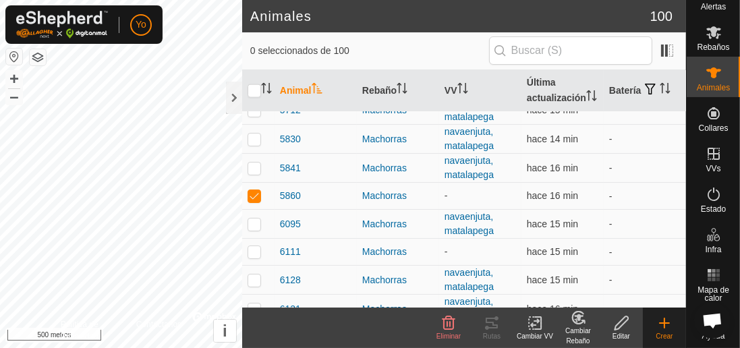
click at [254, 246] on p-checkbox at bounding box center [254, 251] width 13 height 11
checkbox input "true"
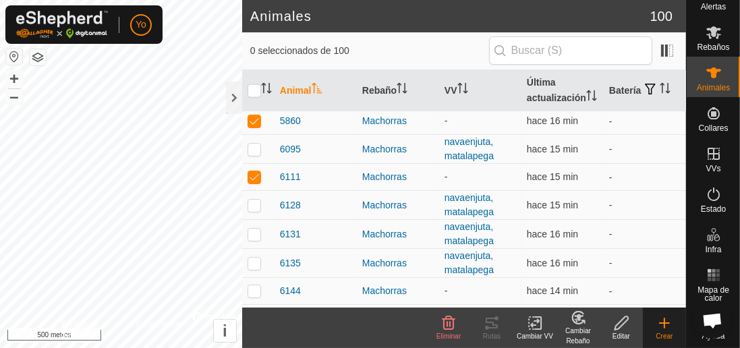
scroll to position [1927, 0]
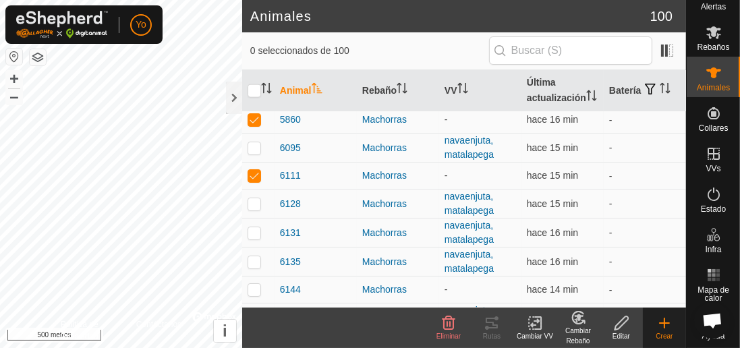
click at [252, 284] on p-checkbox at bounding box center [254, 289] width 13 height 11
checkbox input "true"
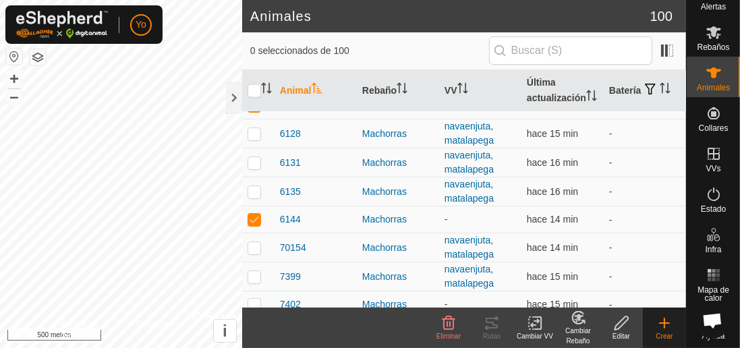
scroll to position [2006, 0]
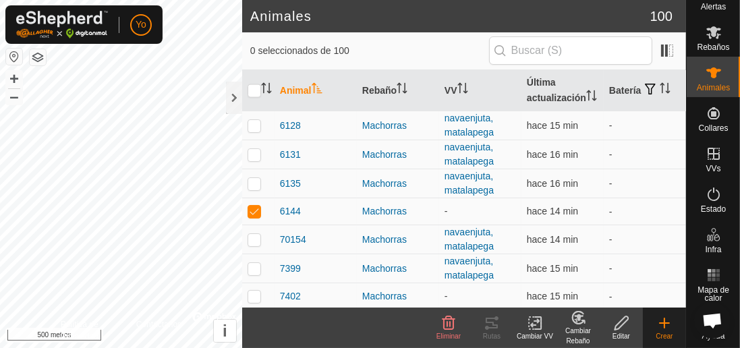
click at [248, 291] on p-checkbox at bounding box center [254, 296] width 13 height 11
checkbox input "true"
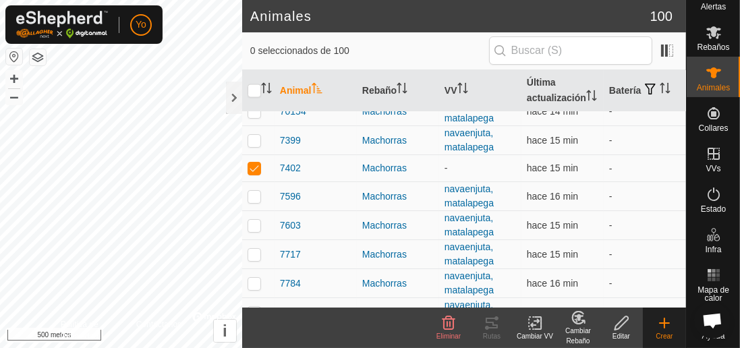
scroll to position [2186, 0]
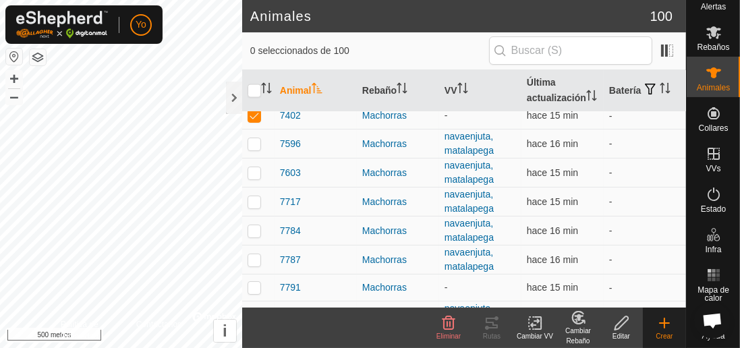
click at [255, 282] on p-checkbox at bounding box center [254, 287] width 13 height 11
checkbox input "true"
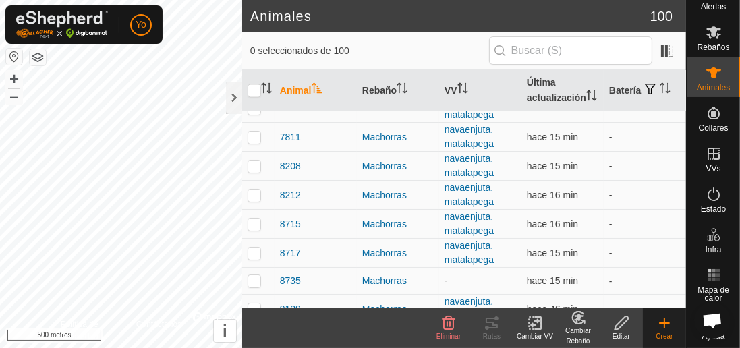
scroll to position [2396, 0]
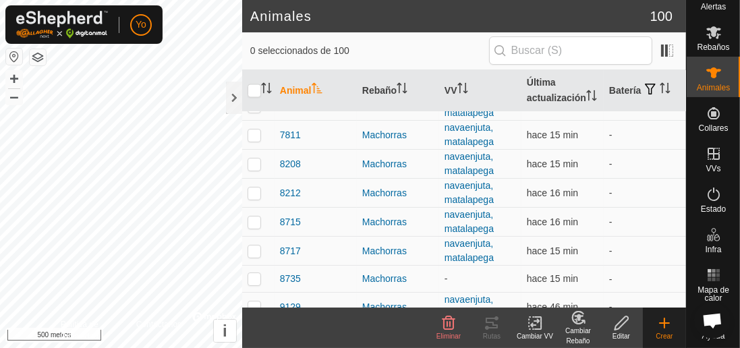
click at [248, 273] on p-tablecheckbox at bounding box center [254, 278] width 13 height 11
checkbox input "true"
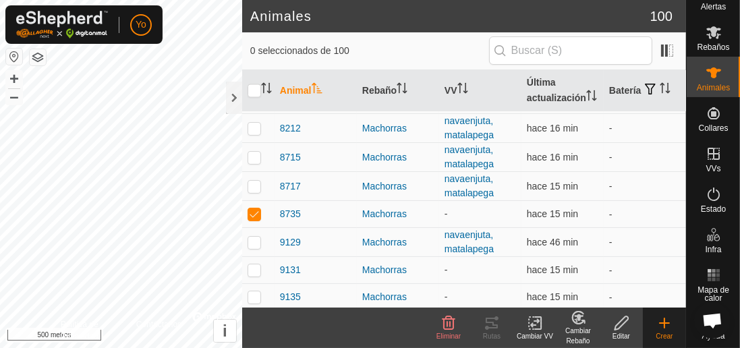
scroll to position [2466, 0]
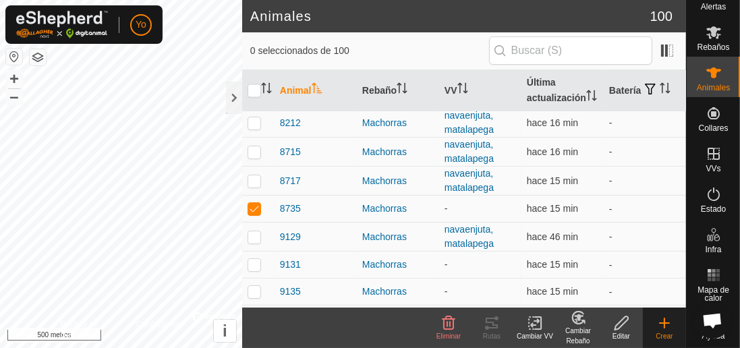
click at [250, 259] on p-checkbox at bounding box center [254, 264] width 13 height 11
checkbox input "true"
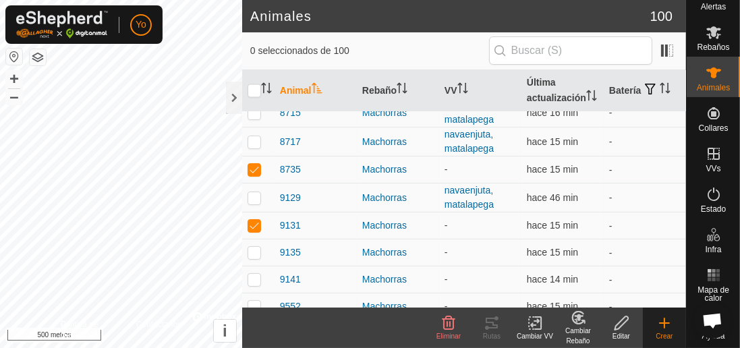
scroll to position [2510, 0]
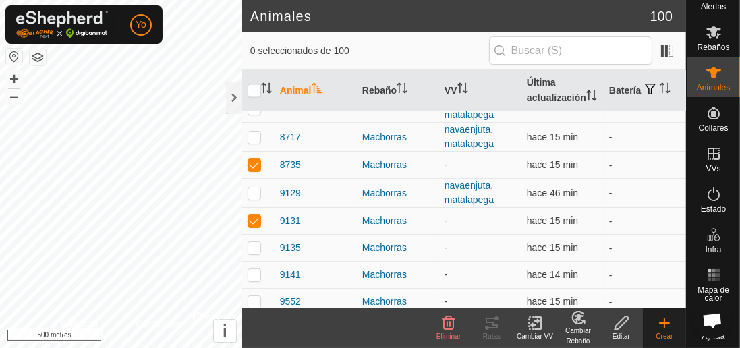
click at [255, 242] on p-checkbox at bounding box center [254, 247] width 13 height 11
checkbox input "true"
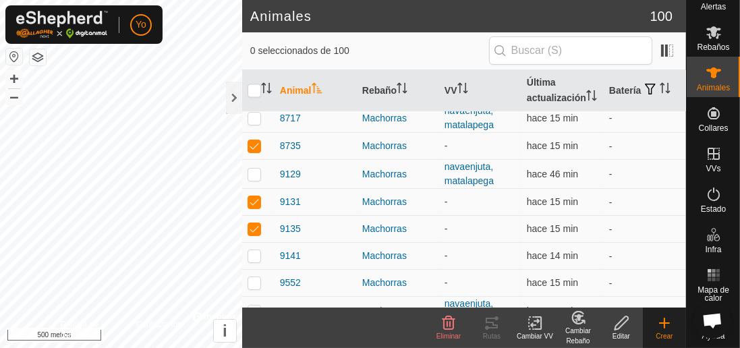
scroll to position [2542, 0]
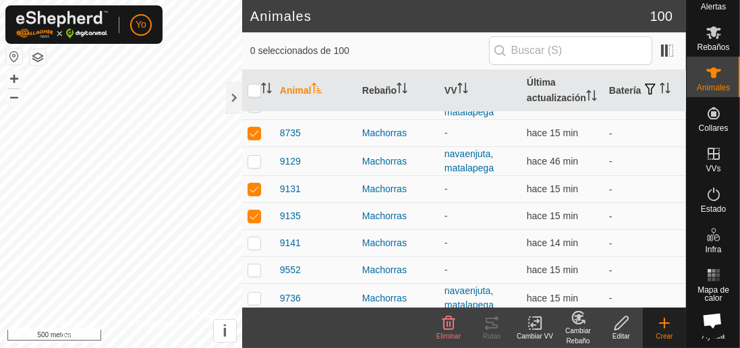
click at [248, 237] on p-checkbox at bounding box center [254, 242] width 13 height 11
checkbox input "true"
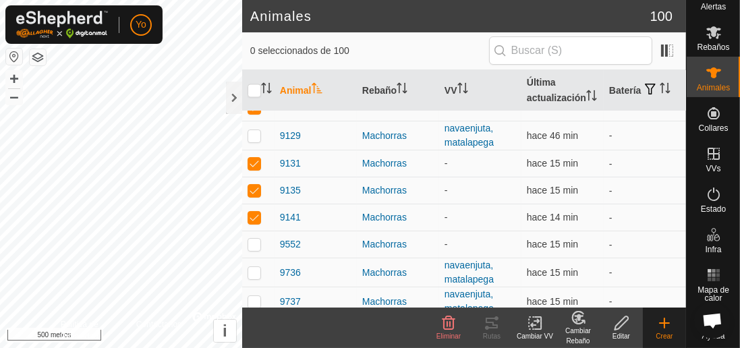
scroll to position [2568, 0]
click at [252, 238] on p-checkbox at bounding box center [254, 243] width 13 height 11
checkbox input "true"
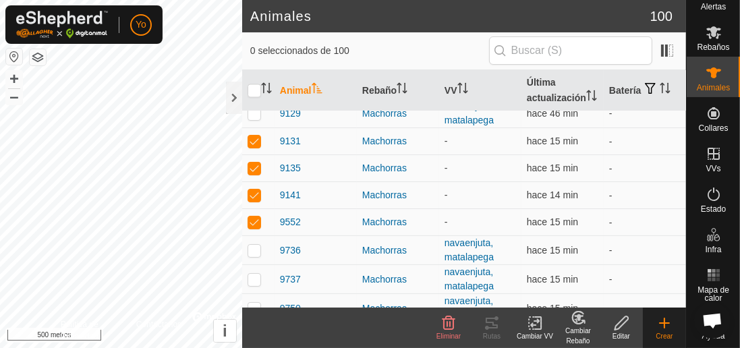
scroll to position [2613, 0]
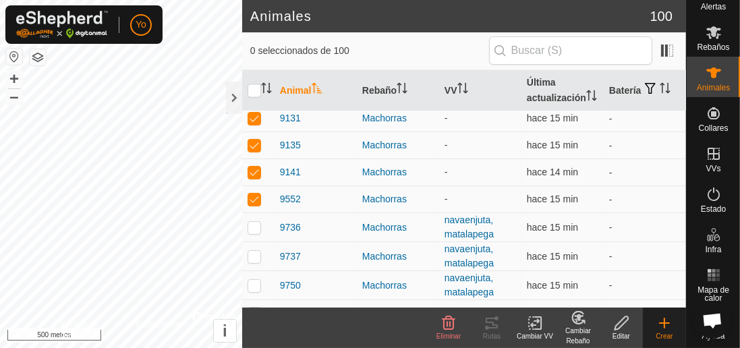
click at [258, 308] on p-checkbox at bounding box center [254, 313] width 13 height 11
checkbox input "true"
click at [533, 335] on font "Cambiar VV" at bounding box center [535, 336] width 36 height 7
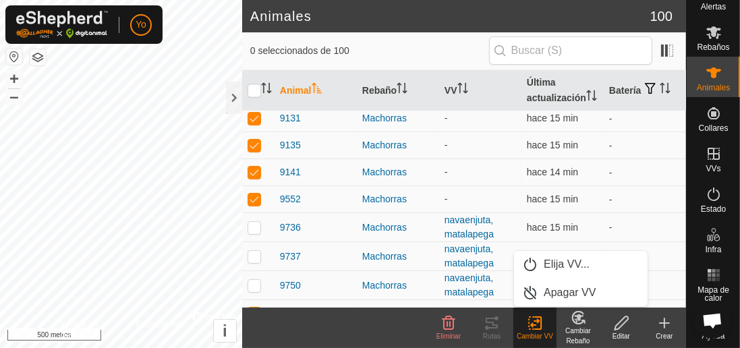
click at [577, 260] on font "Elija VV..." at bounding box center [567, 263] width 46 height 11
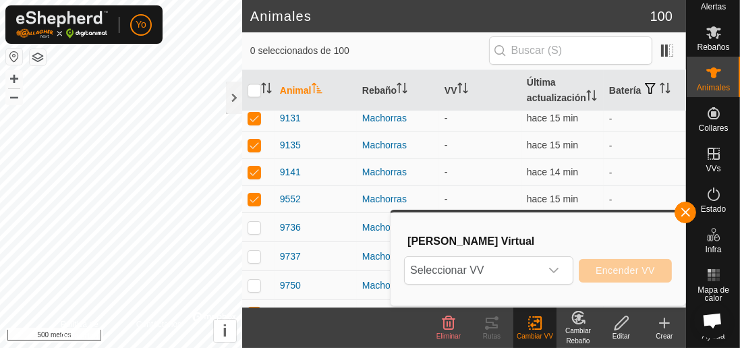
click at [553, 269] on icon "disparador desplegable" at bounding box center [553, 270] width 11 height 11
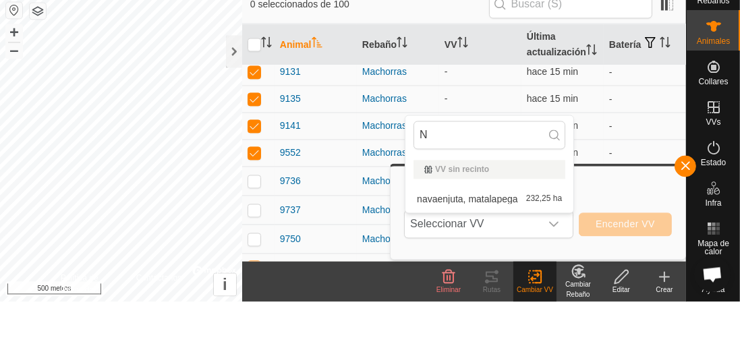
type input "N"
click at [466, 90] on icon "Activar para ordenar" at bounding box center [465, 88] width 1 height 11
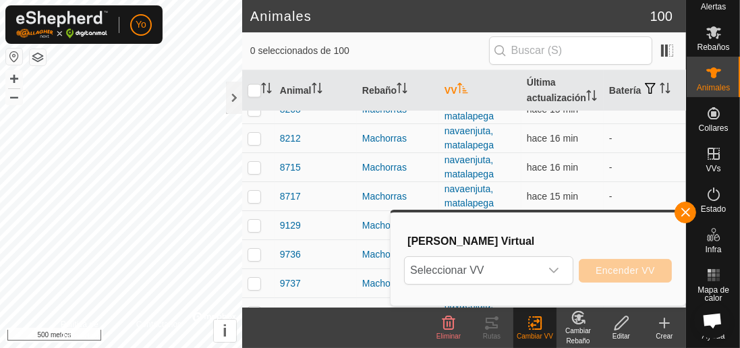
scroll to position [0, 0]
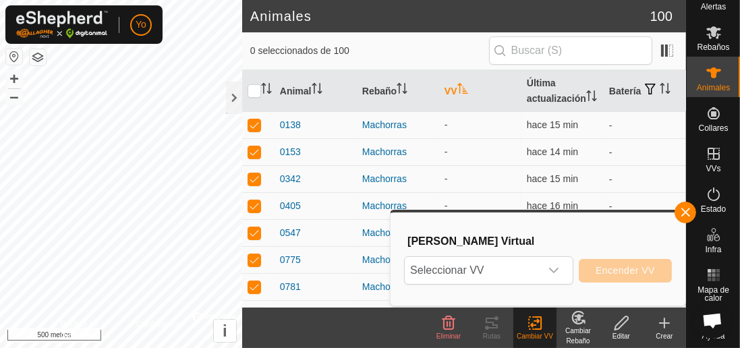
click at [554, 271] on icon "disparador desplegable" at bounding box center [553, 270] width 9 height 5
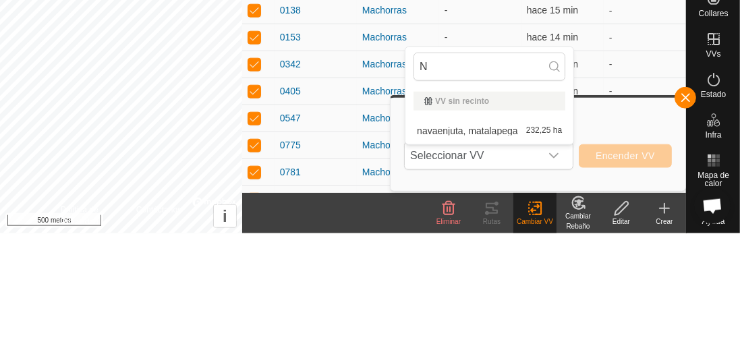
click at [472, 179] on input "N" at bounding box center [490, 181] width 152 height 28
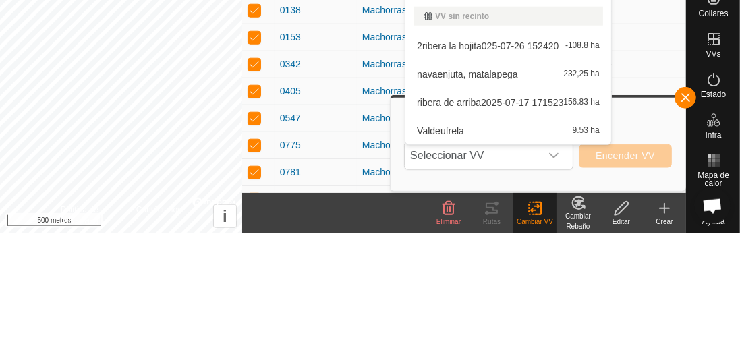
click at [491, 188] on font "navaenjuta, matalapega" at bounding box center [467, 188] width 101 height 11
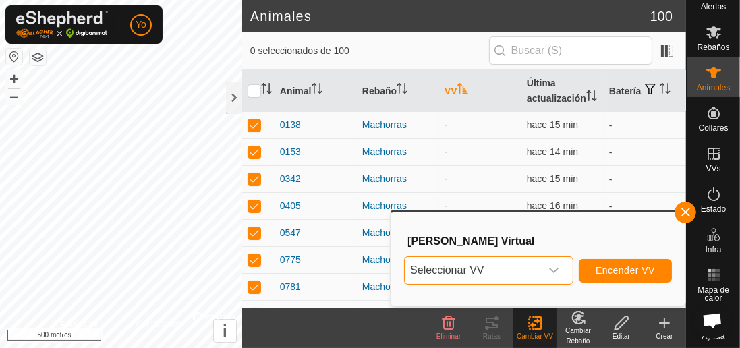
click at [554, 271] on icon "disparador desplegable" at bounding box center [553, 270] width 11 height 11
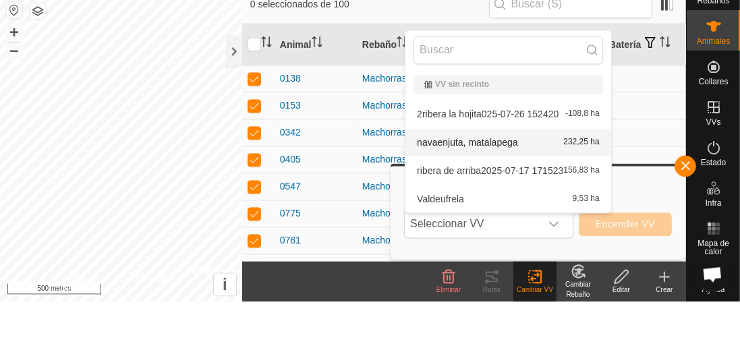
click at [530, 98] on input "text" at bounding box center [509, 96] width 190 height 28
click at [538, 98] on input "text" at bounding box center [509, 96] width 190 height 28
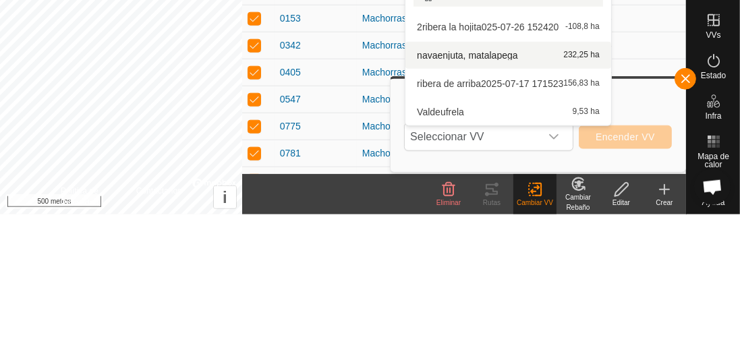
click at [514, 188] on font "navaenjuta, matalapega" at bounding box center [467, 188] width 101 height 11
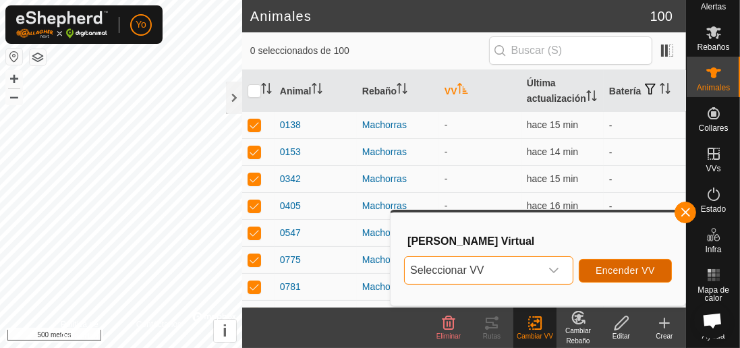
click at [625, 276] on font "Encender VV" at bounding box center [625, 270] width 59 height 11
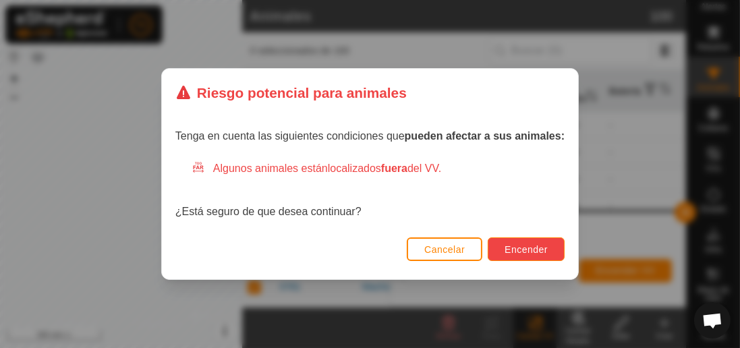
click at [537, 249] on font "Encender" at bounding box center [526, 249] width 43 height 11
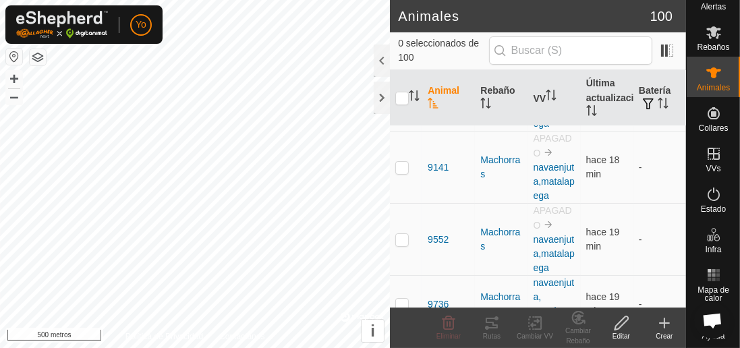
scroll to position [6048, 0]
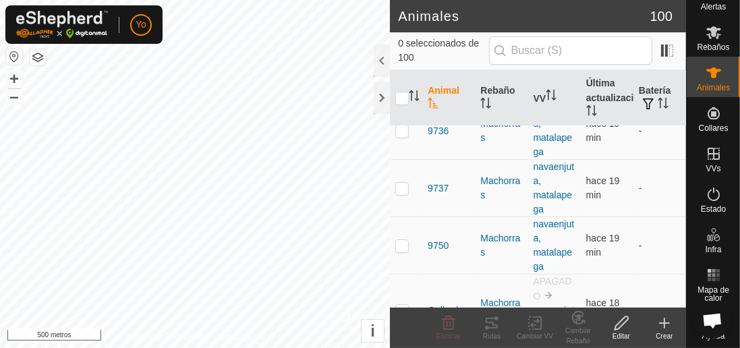
click at [379, 71] on div at bounding box center [382, 61] width 16 height 32
click at [398, 60] on div "0 seleccionados de 100" at bounding box center [538, 50] width 280 height 28
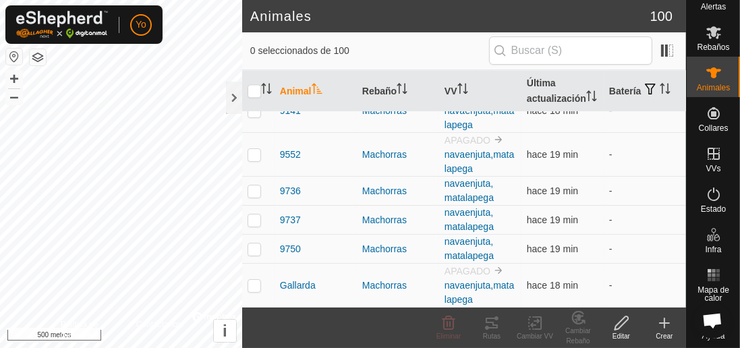
scroll to position [3199, 0]
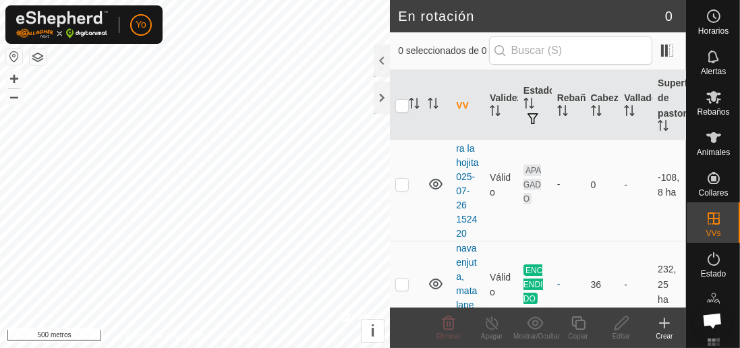
scroll to position [39, 0]
click at [722, 140] on es-animals-svg-icon at bounding box center [714, 138] width 24 height 22
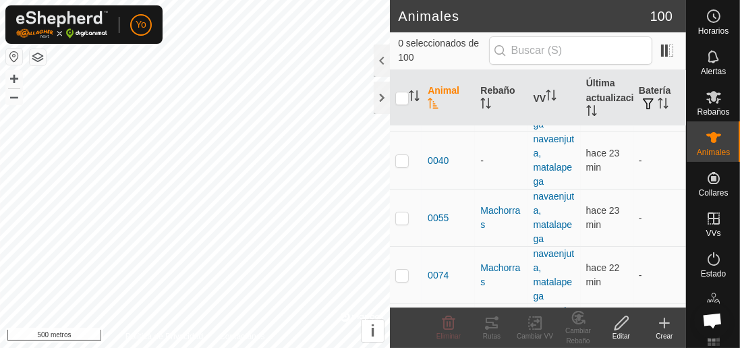
scroll to position [162, 0]
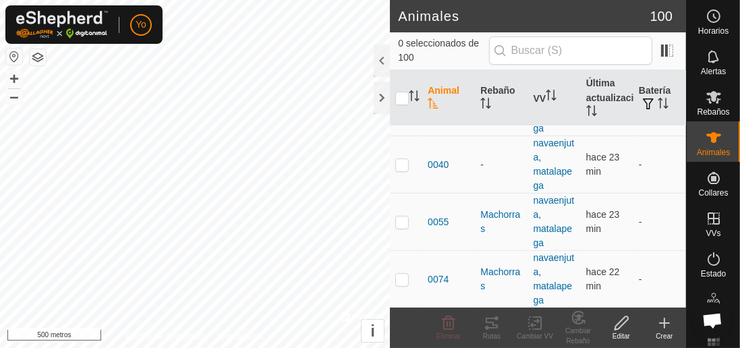
click at [382, 59] on div at bounding box center [382, 61] width 16 height 32
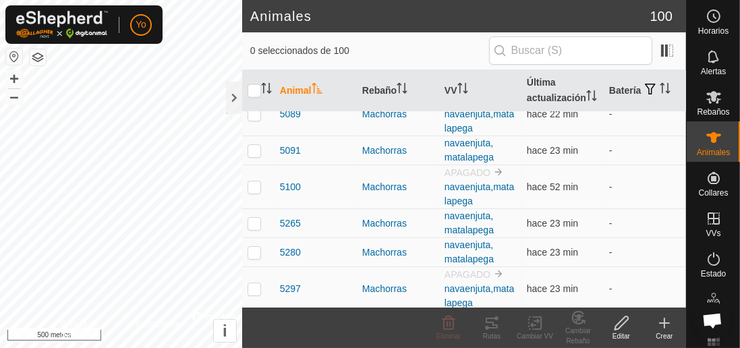
scroll to position [1842, 0]
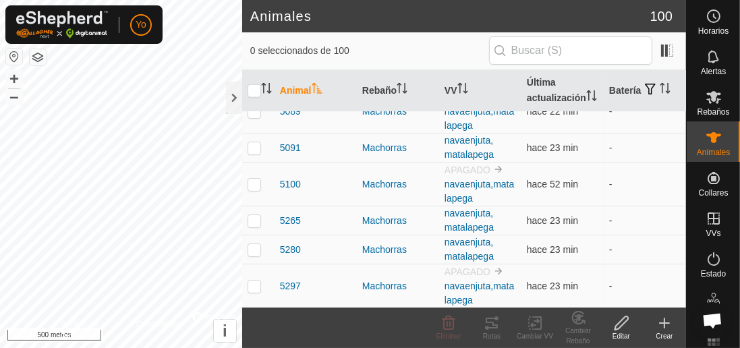
click at [654, 59] on app-column-selector at bounding box center [665, 51] width 26 height 26
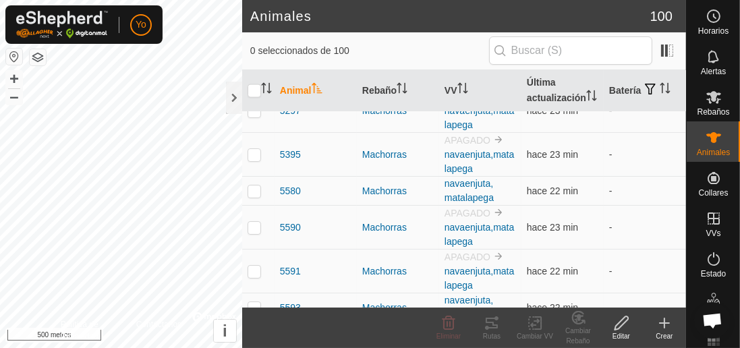
click at [704, 101] on es-mob-svg-icon at bounding box center [714, 97] width 24 height 22
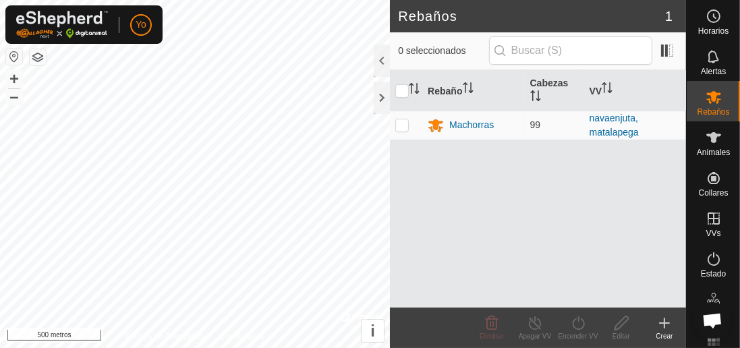
click at [608, 82] on icon "Activar para ordenar" at bounding box center [607, 87] width 11 height 11
click at [382, 56] on div at bounding box center [382, 61] width 16 height 32
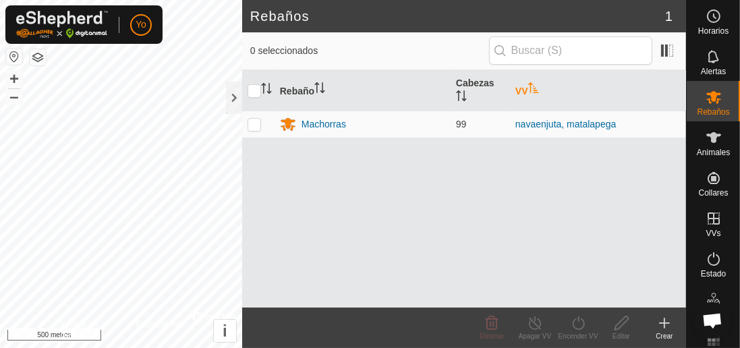
click at [262, 112] on td at bounding box center [258, 124] width 32 height 27
checkbox input "true"
click at [532, 82] on icon "Activar para ordenar" at bounding box center [533, 87] width 11 height 11
click at [534, 87] on p-sorticon "Activar para ordenar" at bounding box center [533, 89] width 11 height 11
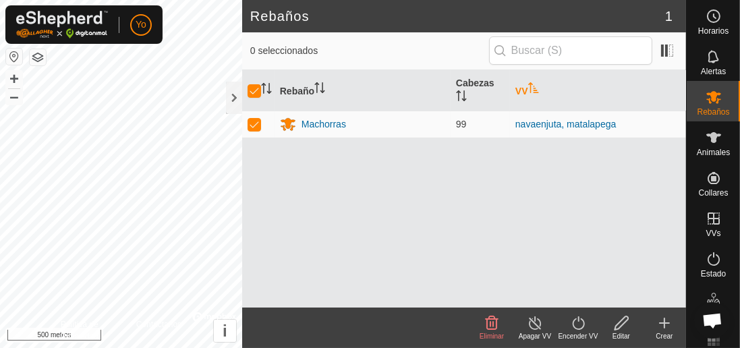
click at [567, 119] on font "navaenjuta, matalapega" at bounding box center [565, 124] width 101 height 11
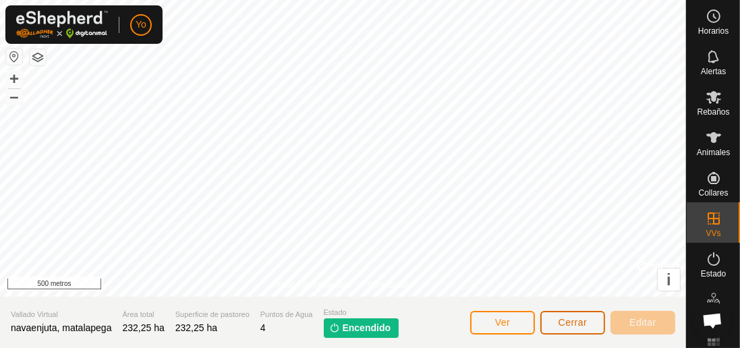
click at [573, 325] on font "Cerrar" at bounding box center [573, 322] width 29 height 11
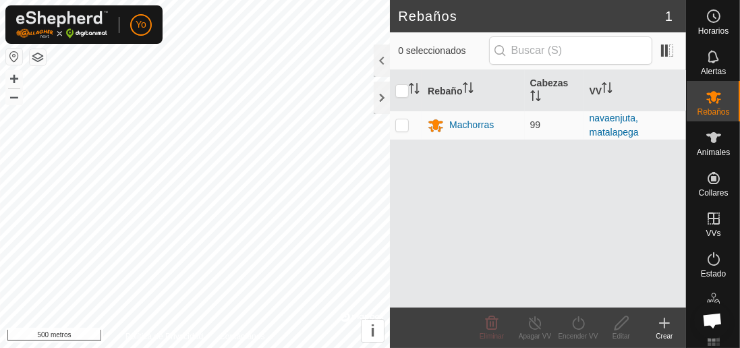
click at [409, 119] on td at bounding box center [406, 125] width 32 height 29
checkbox input "true"
click at [382, 59] on div at bounding box center [382, 61] width 16 height 32
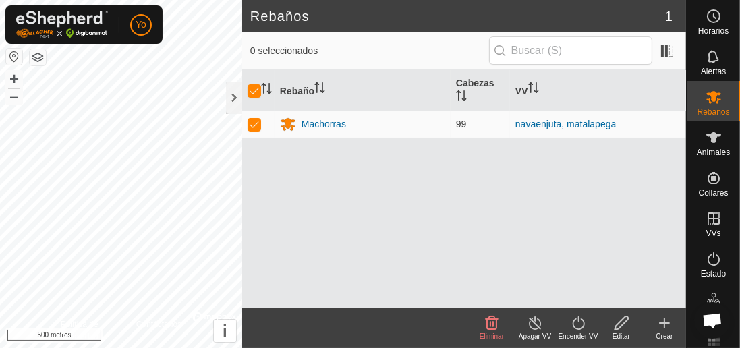
click at [526, 85] on font "VV" at bounding box center [521, 90] width 13 height 11
click at [532, 82] on icon "Activar para ordenar" at bounding box center [533, 87] width 11 height 11
click at [484, 86] on font "Cabezas" at bounding box center [475, 83] width 38 height 11
click at [484, 85] on font "Cabezas" at bounding box center [475, 83] width 38 height 11
click at [485, 92] on th "Cabezas" at bounding box center [480, 90] width 59 height 41
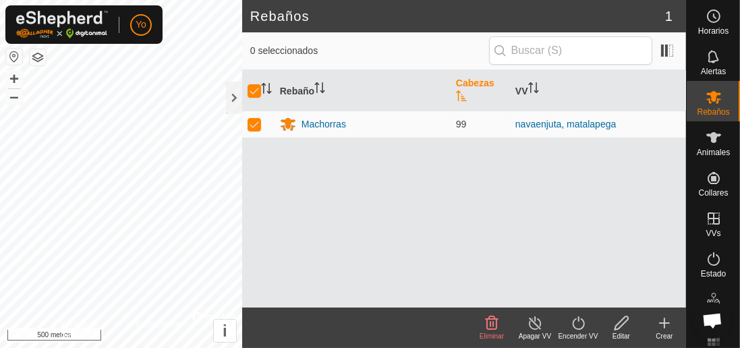
click at [232, 92] on div at bounding box center [234, 98] width 16 height 32
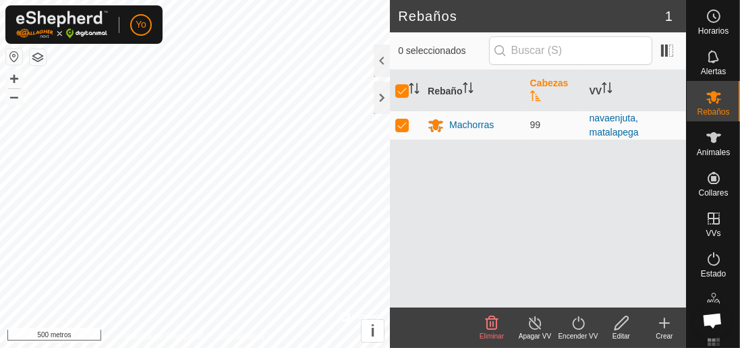
click at [708, 149] on font "Animales" at bounding box center [713, 152] width 33 height 9
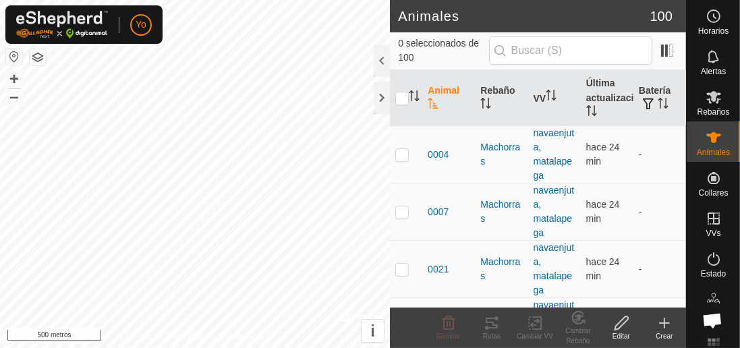
click at [380, 63] on div at bounding box center [382, 61] width 16 height 32
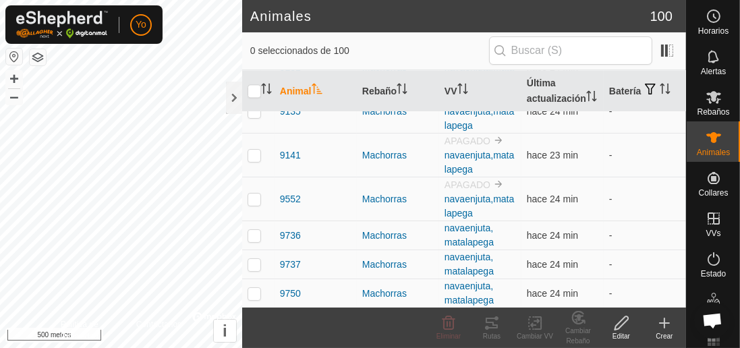
scroll to position [3199, 0]
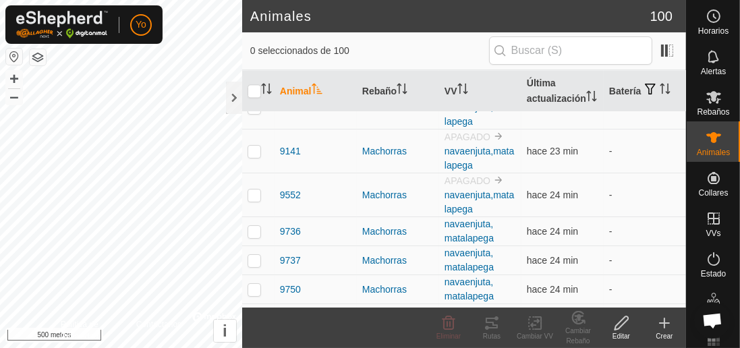
click at [227, 94] on div at bounding box center [234, 98] width 16 height 32
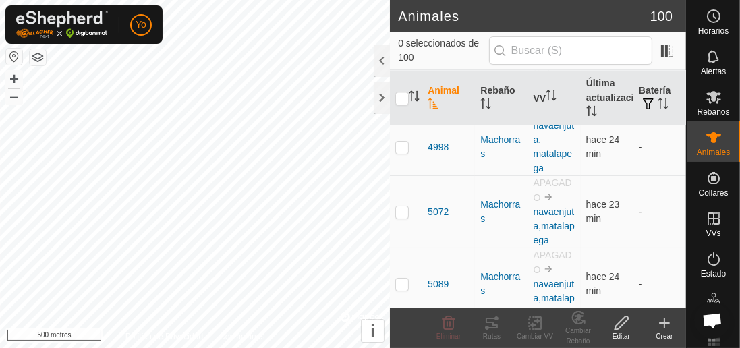
click at [380, 103] on div at bounding box center [382, 98] width 16 height 32
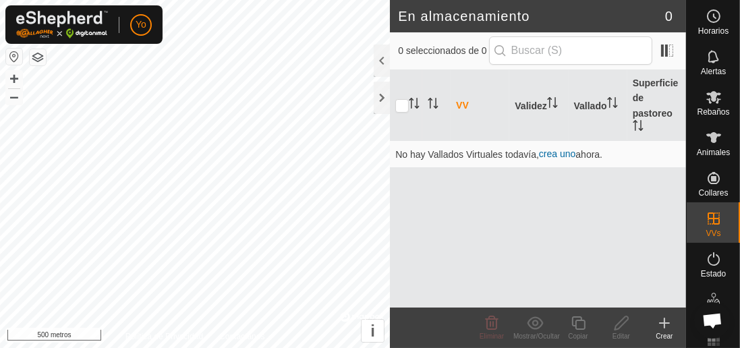
click at [708, 313] on span "Chat abierto" at bounding box center [713, 322] width 22 height 18
click at [385, 65] on div at bounding box center [382, 61] width 16 height 32
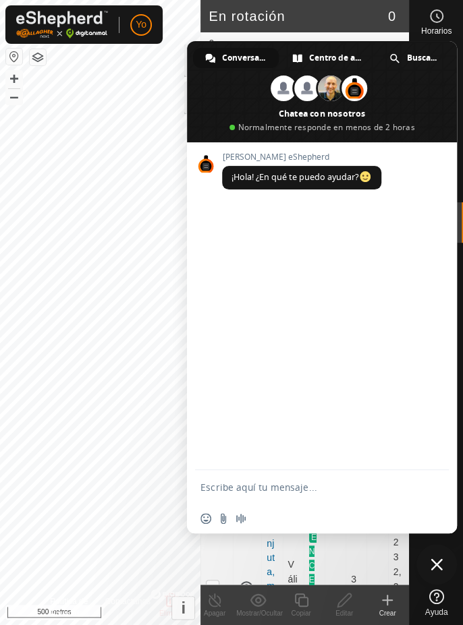
click at [436, 577] on span "Cerrar el chat" at bounding box center [436, 564] width 40 height 40
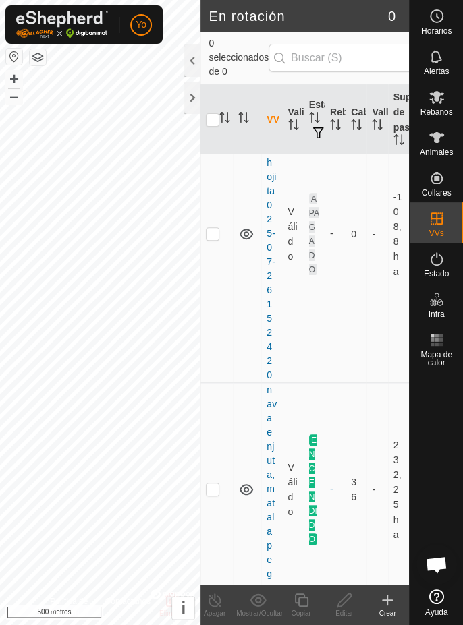
scroll to position [102, 0]
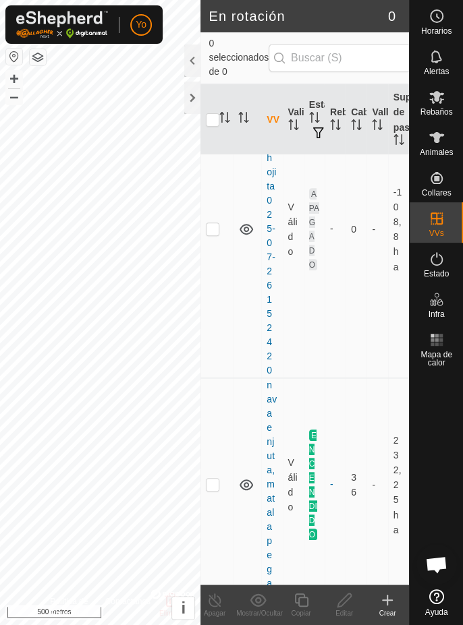
click at [213, 479] on p-checkbox at bounding box center [212, 484] width 13 height 11
checkbox input "true"
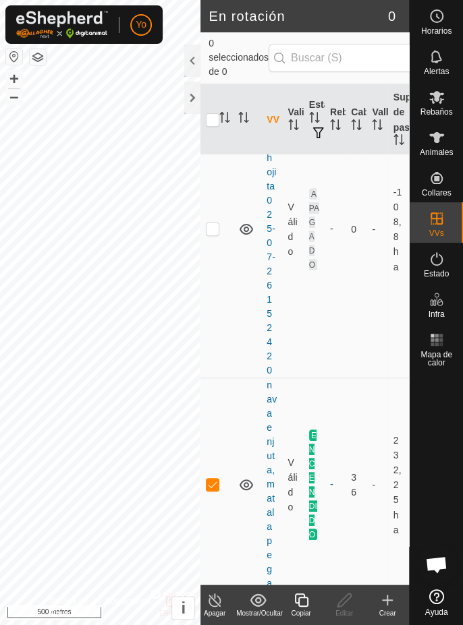
click at [318, 474] on td "ENCENDIDO" at bounding box center [314, 484] width 21 height 213
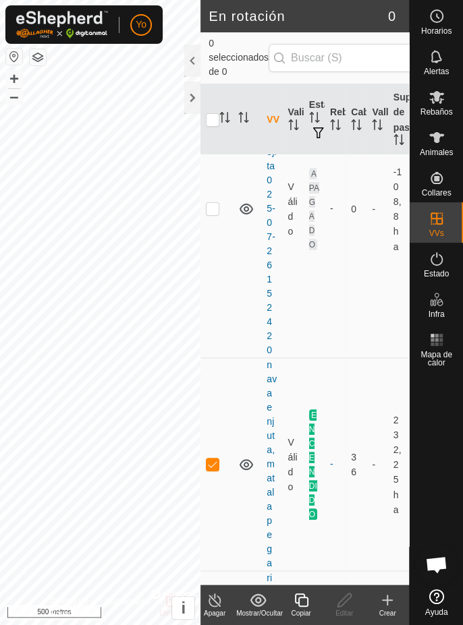
scroll to position [122, 0]
click at [359, 125] on icon "Activar para ordenar" at bounding box center [359, 124] width 1 height 11
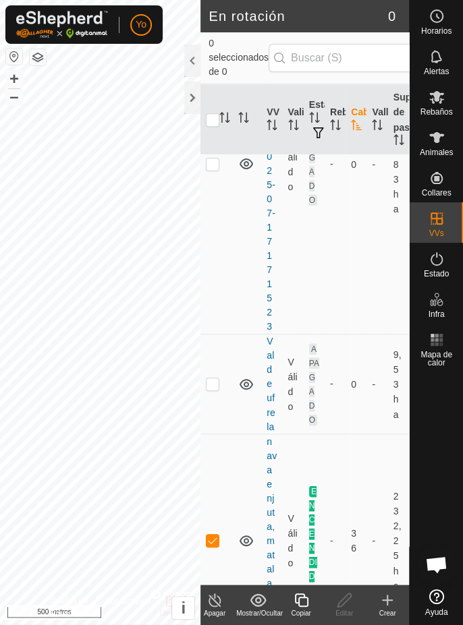
scroll to position [491, 0]
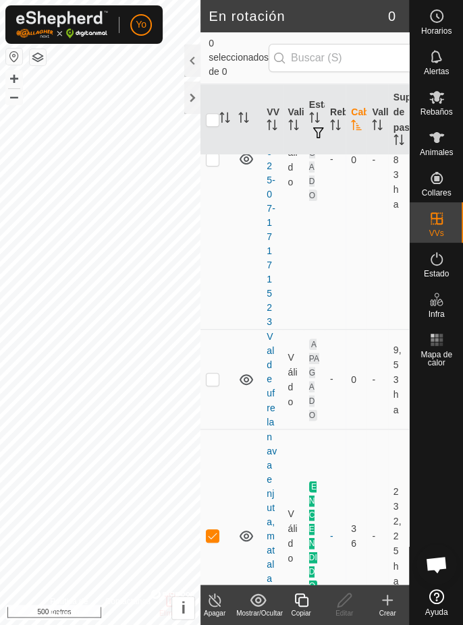
click at [355, 523] on font "36" at bounding box center [353, 536] width 5 height 26
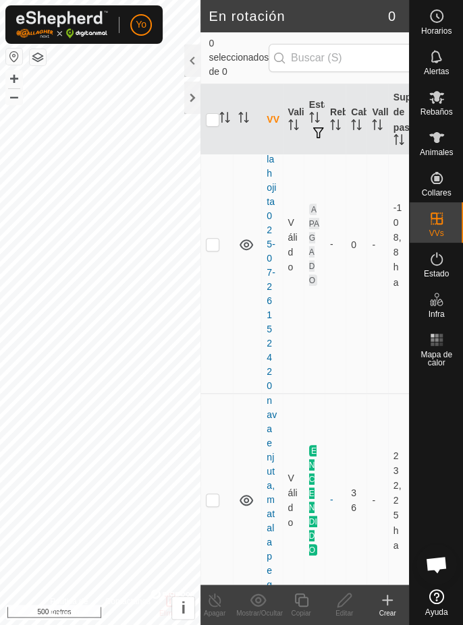
scroll to position [89, 0]
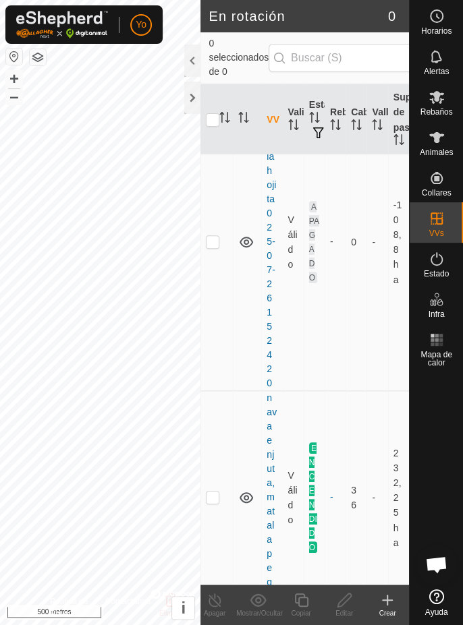
click at [190, 67] on div at bounding box center [192, 61] width 16 height 32
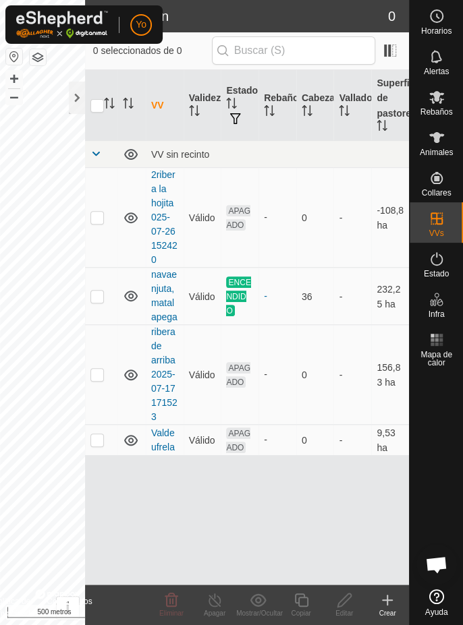
scroll to position [0, 0]
click at [440, 110] on font "Rebaños" at bounding box center [436, 111] width 32 height 9
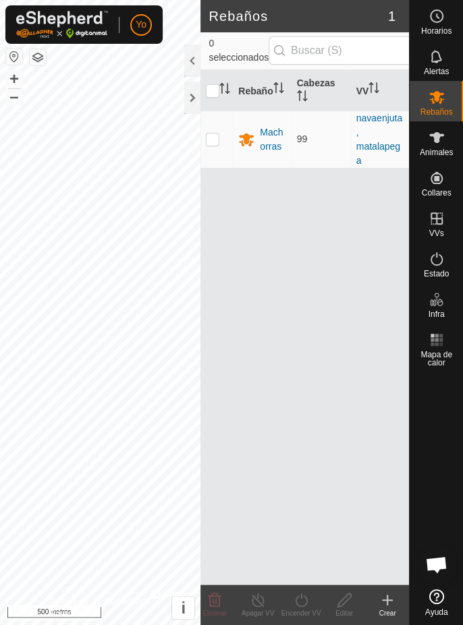
click at [382, 113] on font "navaenjuta, matalapega" at bounding box center [379, 139] width 47 height 53
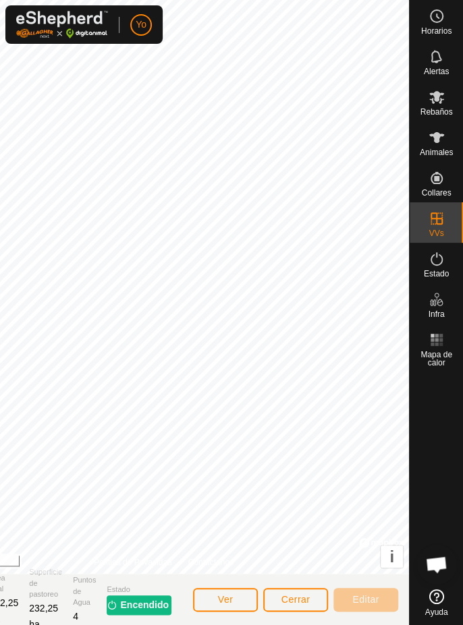
click at [446, 148] on font "Animales" at bounding box center [436, 152] width 33 height 9
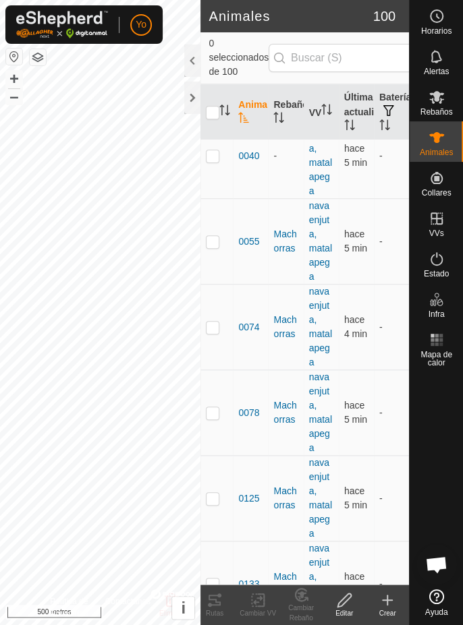
scroll to position [289, 0]
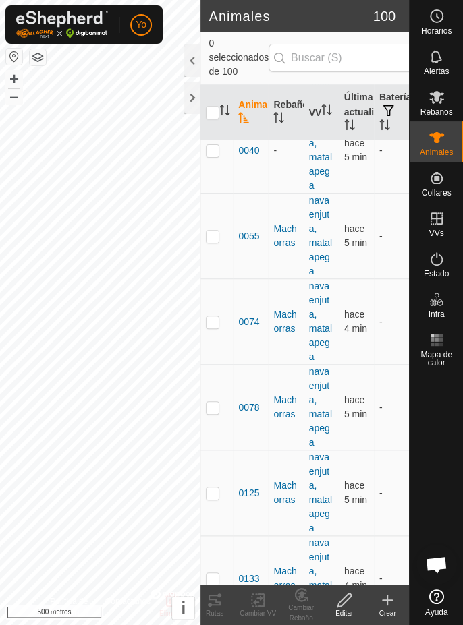
click at [192, 73] on div at bounding box center [192, 61] width 16 height 32
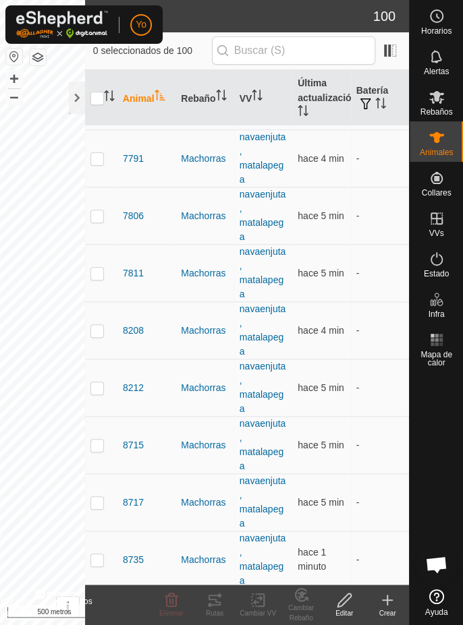
scroll to position [4864, 0]
